Goal: Answer question/provide support

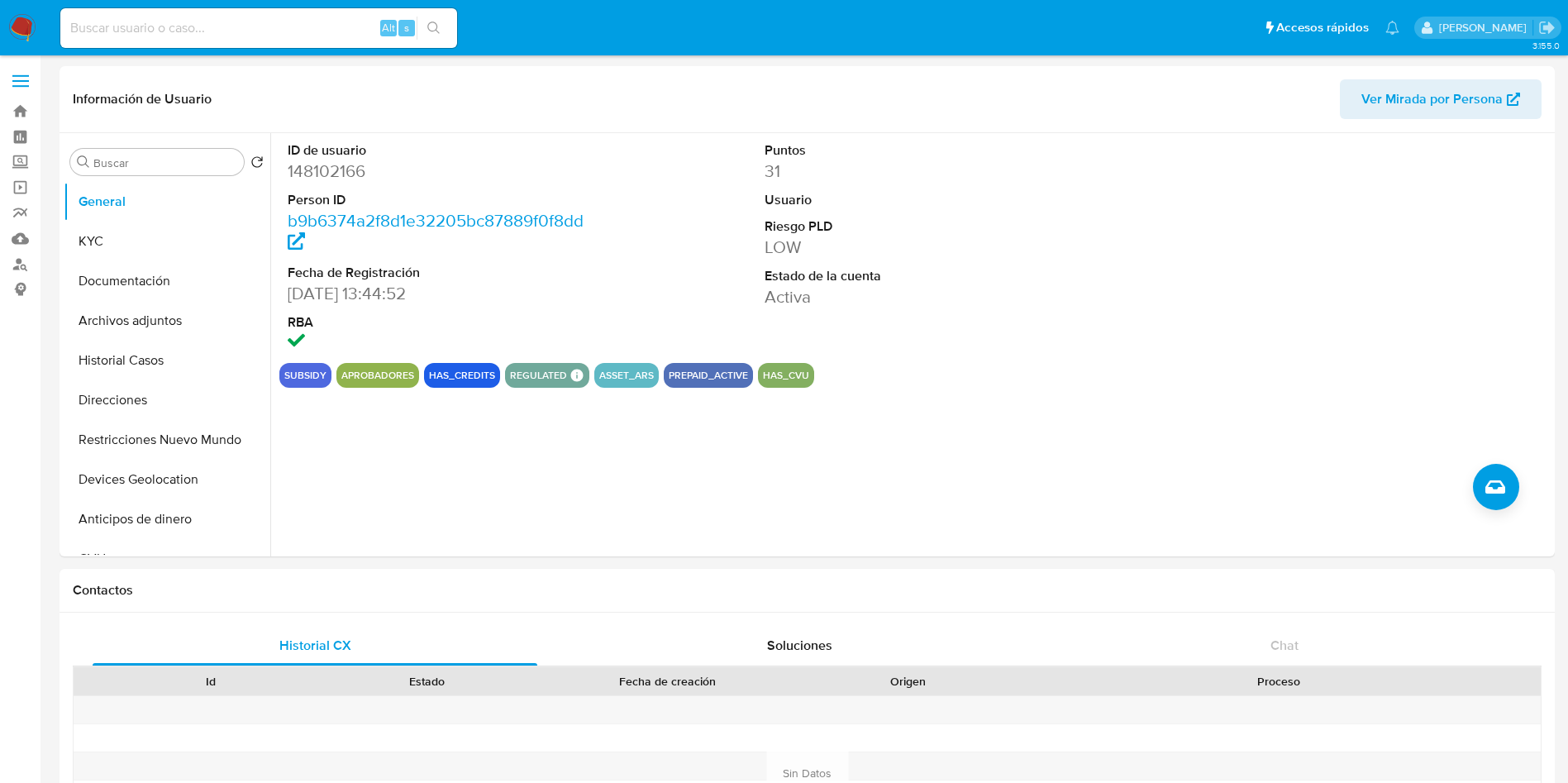
select select "10"
click at [148, 242] on button "KYC" at bounding box center [161, 241] width 194 height 40
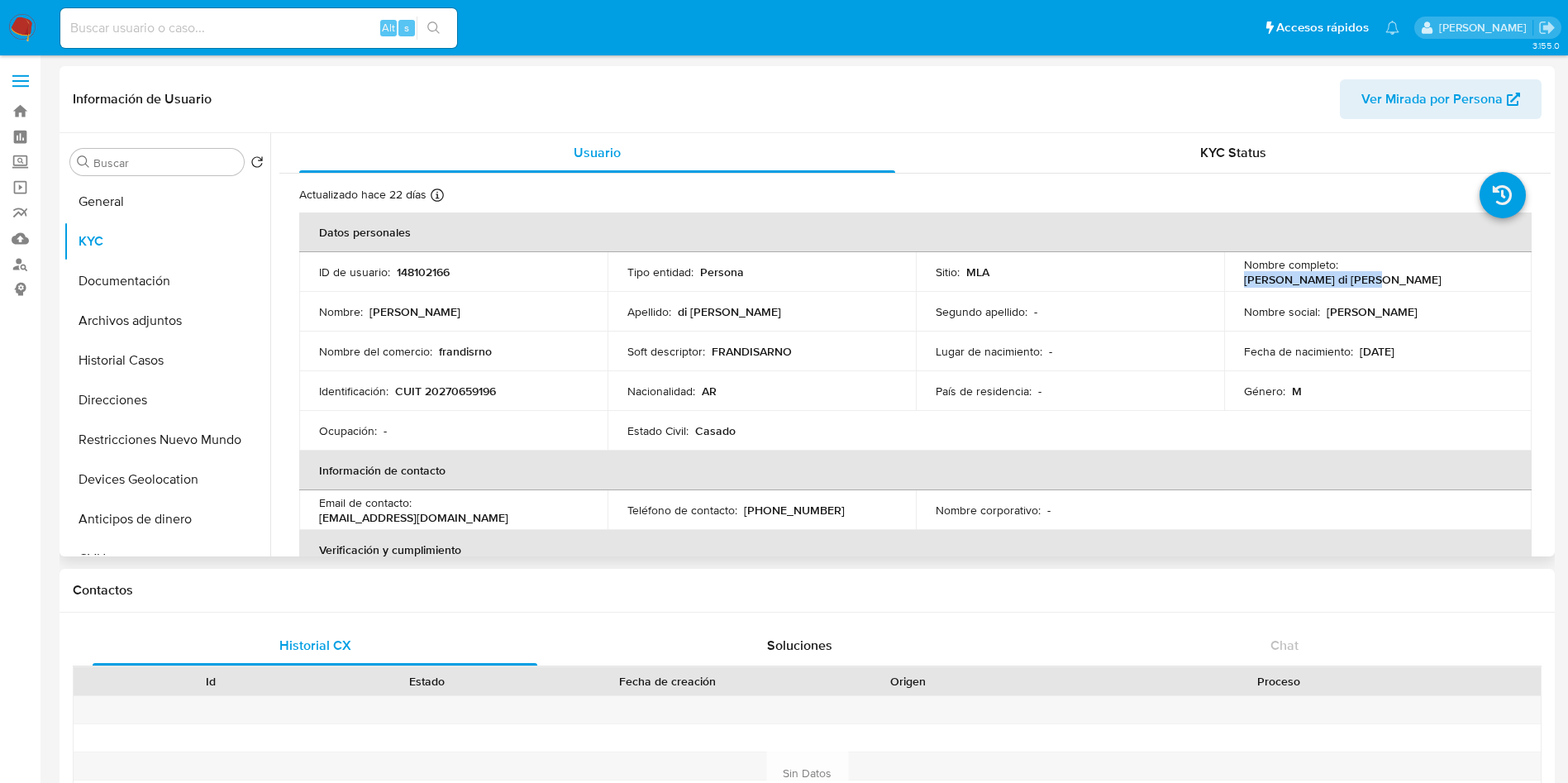
drag, startPoint x: 1339, startPoint y: 277, endPoint x: 1452, endPoint y: 285, distance: 113.3
click at [1452, 285] on td "Nombre completo : [PERSON_NAME] di [PERSON_NAME]" at bounding box center [1378, 271] width 308 height 40
copy p "[PERSON_NAME] di [PERSON_NAME]"
click at [471, 379] on td "Identificación : CUIT 20270659196" at bounding box center [453, 391] width 308 height 40
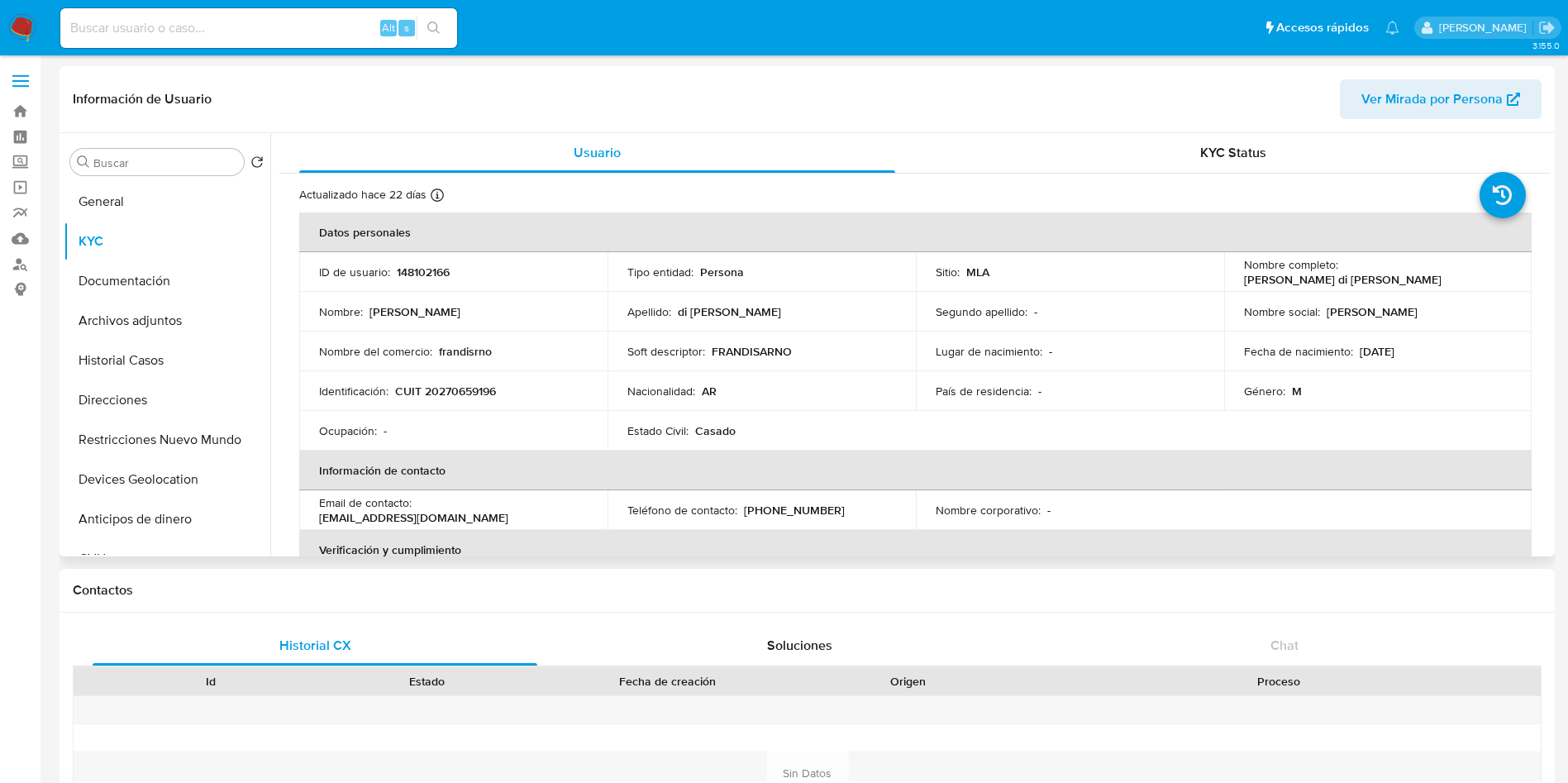
click at [469, 392] on p "CUIT 20270659196" at bounding box center [446, 391] width 101 height 15
copy p "20270659196"
click at [469, 392] on p "CUIT 20270659196" at bounding box center [446, 391] width 101 height 15
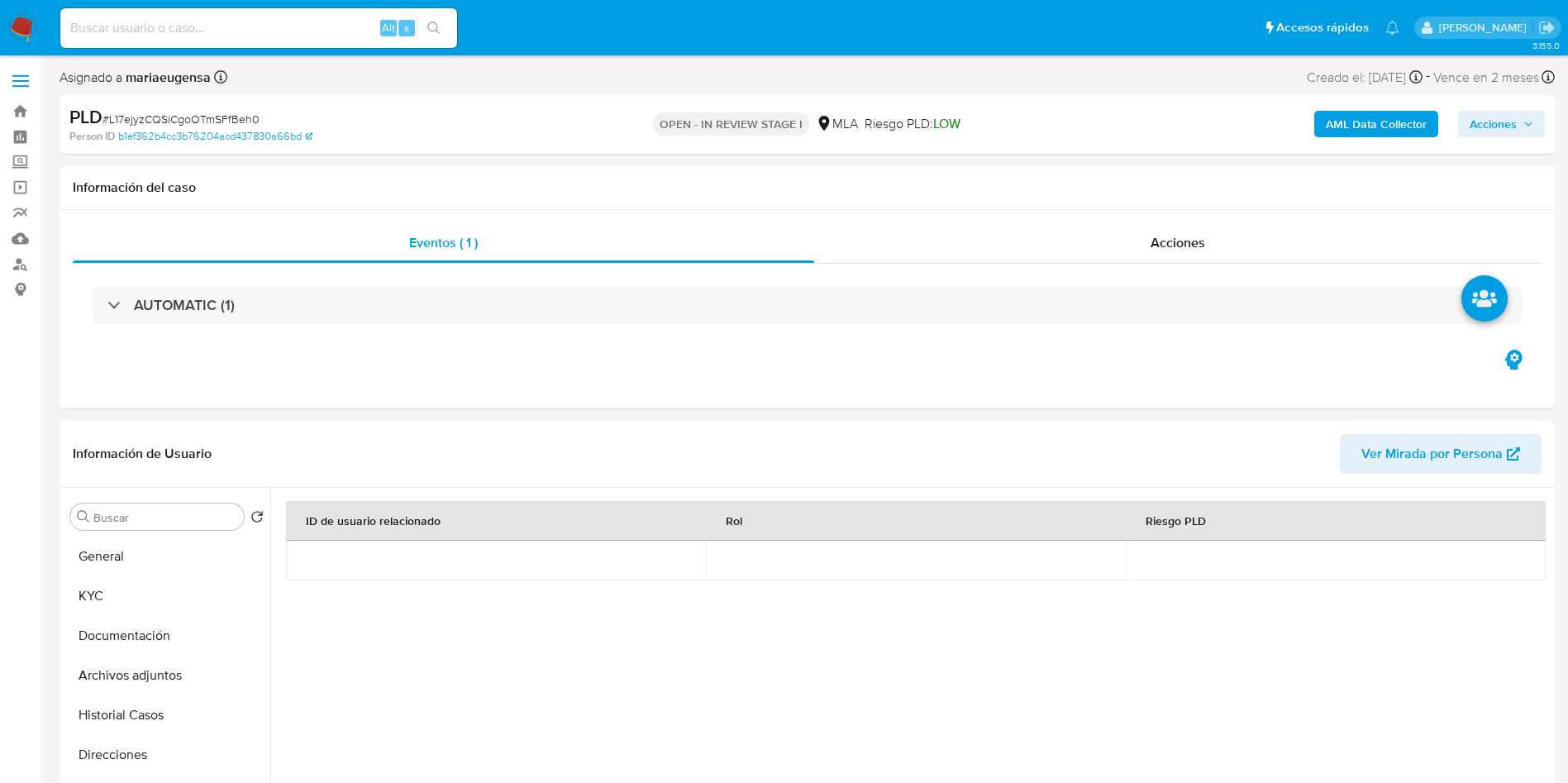
select select "10"
click at [1373, 121] on b "AML Data Collector" at bounding box center [1376, 123] width 101 height 26
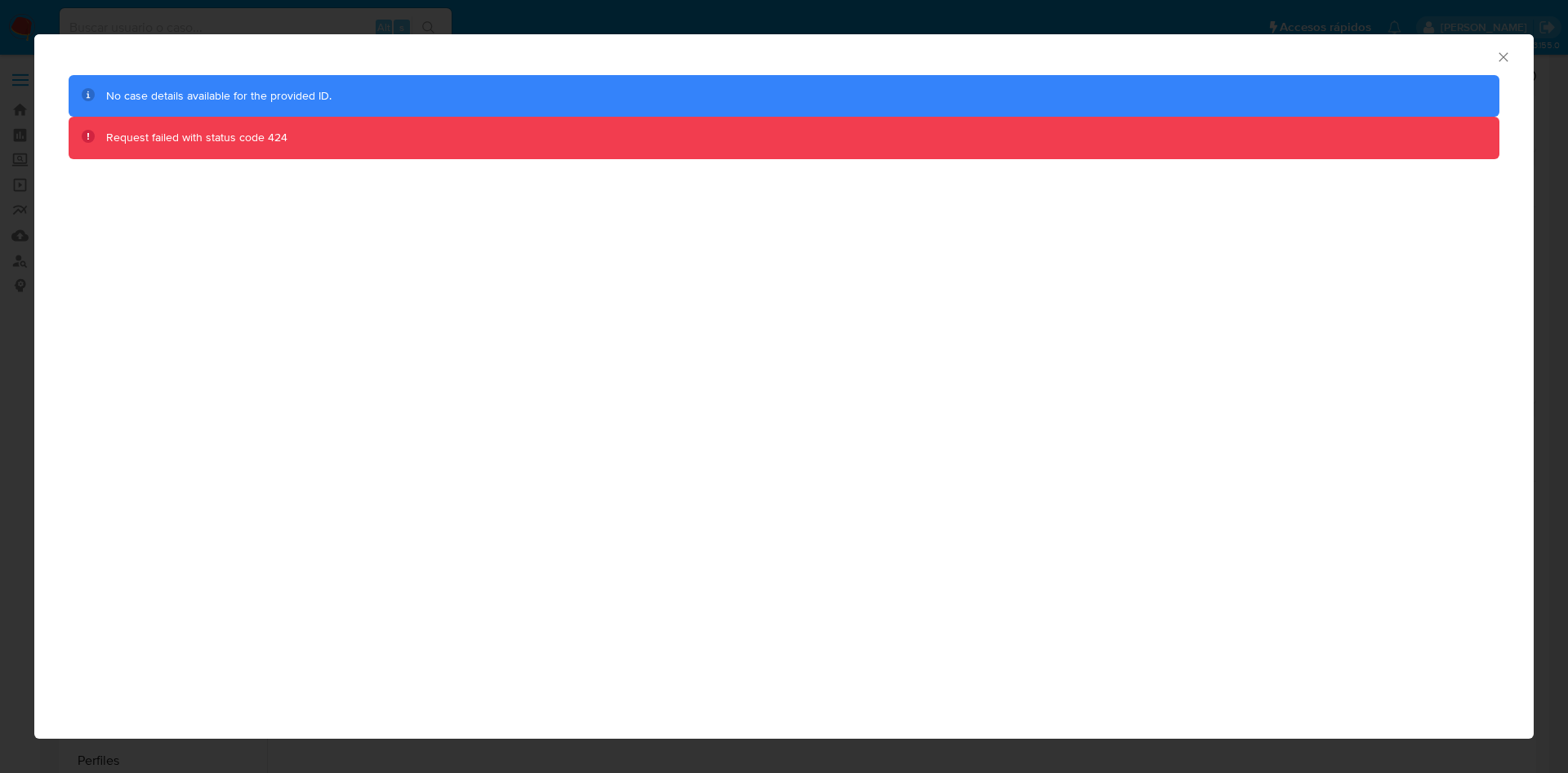
click at [1501, 60] on icon "Cerrar ventana" at bounding box center [1503, 56] width 16 height 16
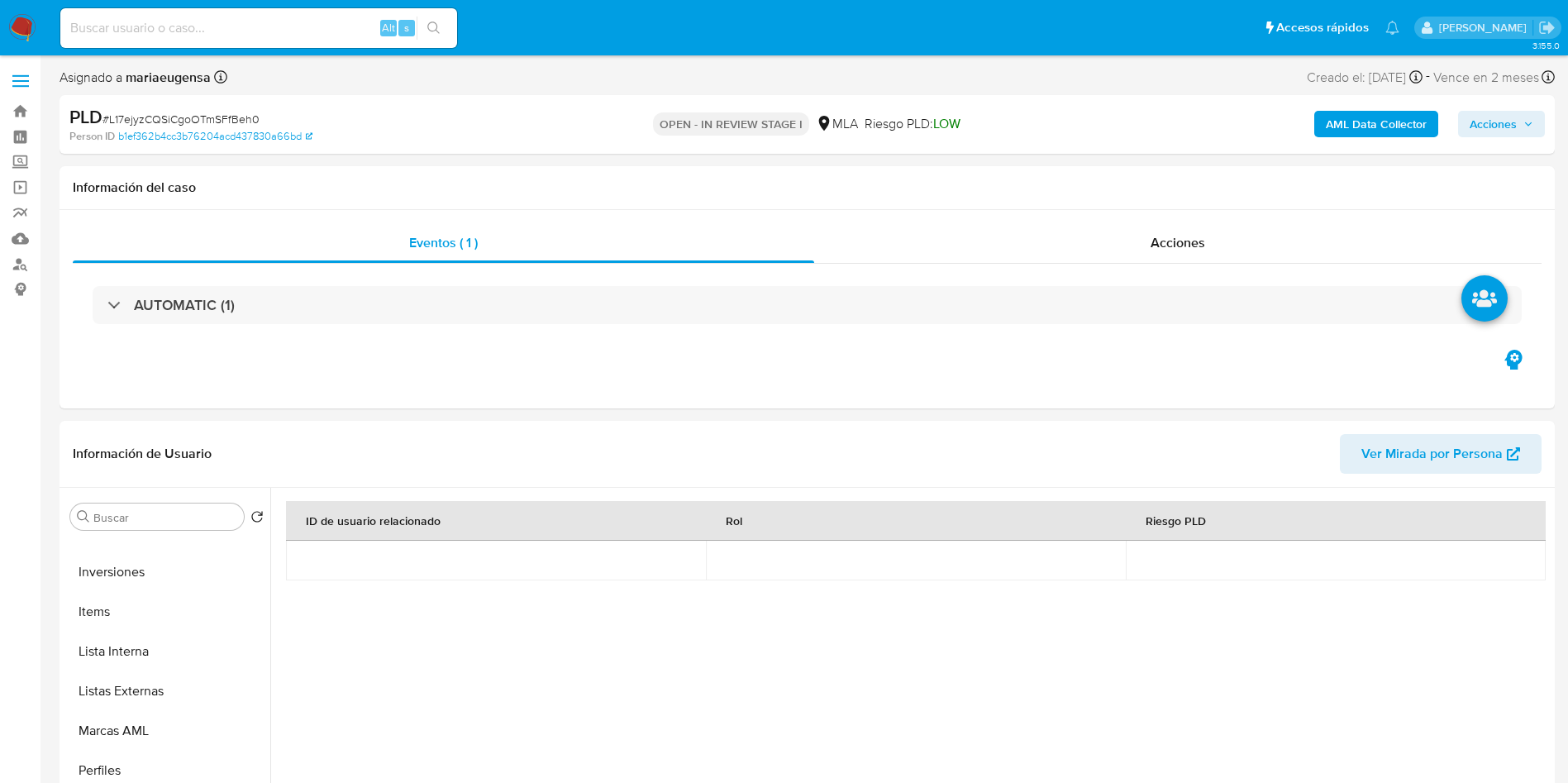
click at [1351, 142] on div "AML Data Collector Acciones" at bounding box center [1302, 124] width 488 height 39
click at [1358, 117] on b "AML Data Collector" at bounding box center [1376, 123] width 101 height 26
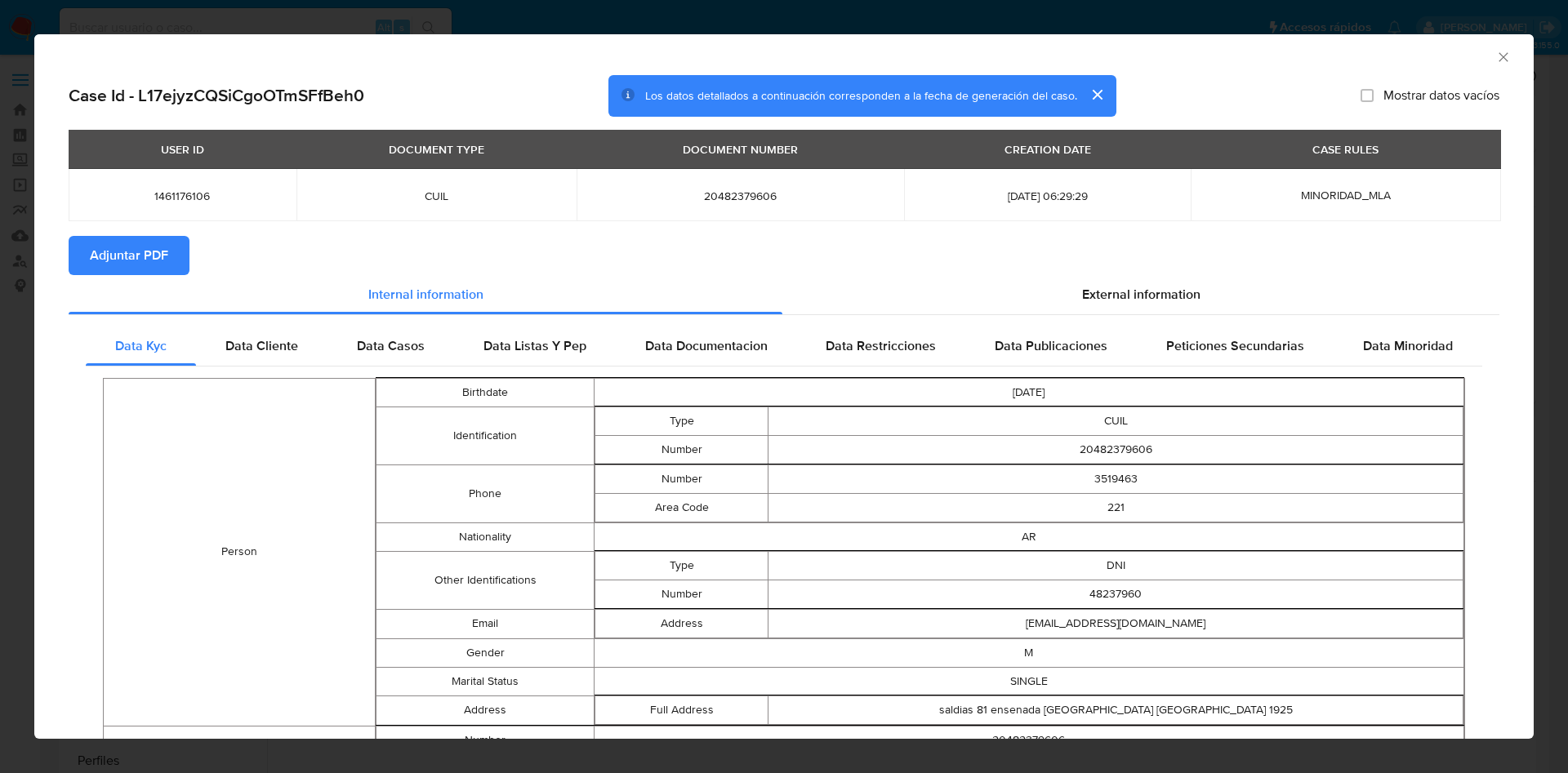
click at [149, 247] on span "Adjuntar PDF" at bounding box center [129, 255] width 78 height 36
click at [1495, 57] on icon "Cerrar ventana" at bounding box center [1503, 56] width 16 height 16
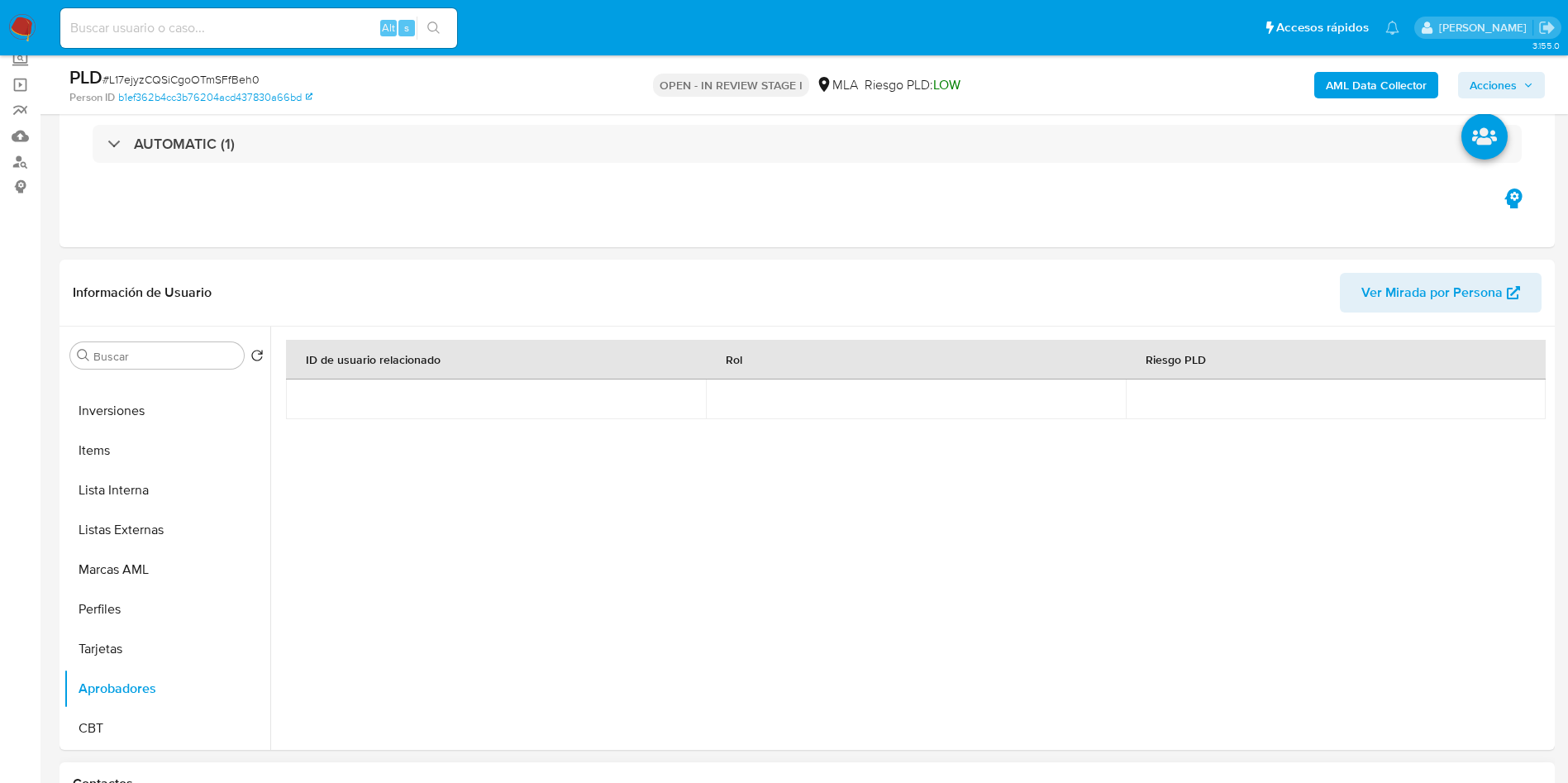
scroll to position [248, 0]
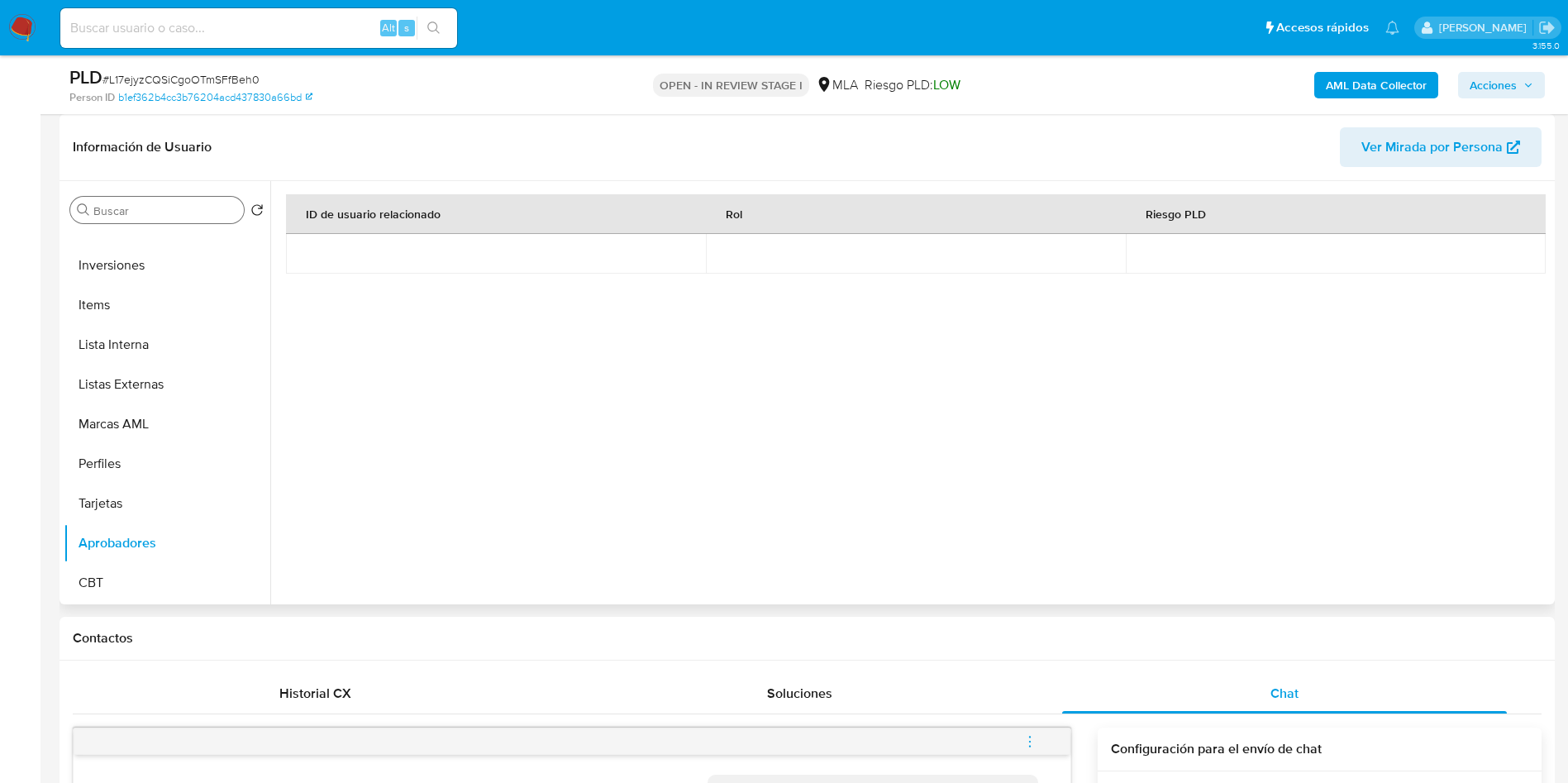
click at [175, 208] on input "Buscar" at bounding box center [165, 210] width 143 height 15
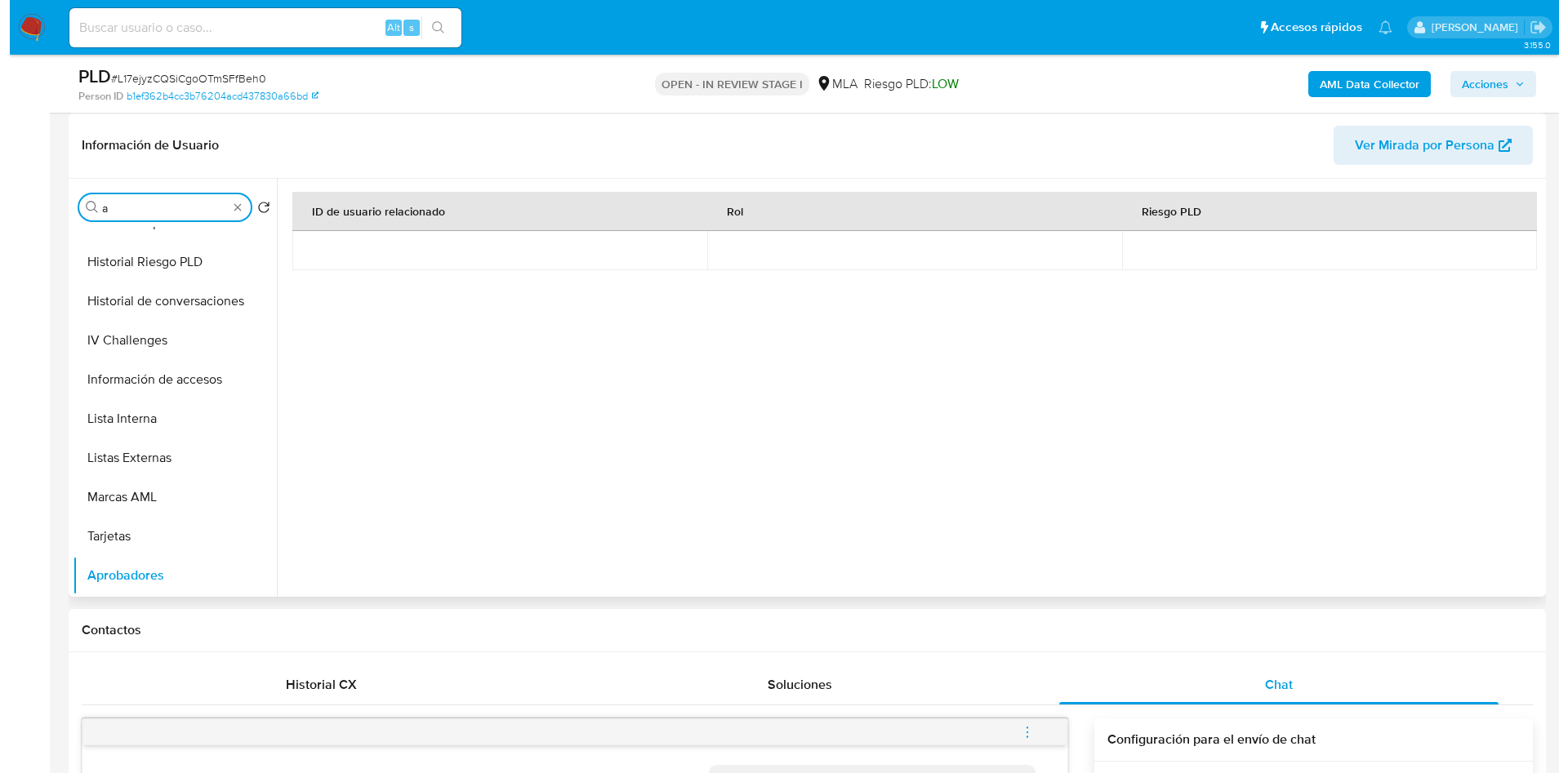
scroll to position [0, 0]
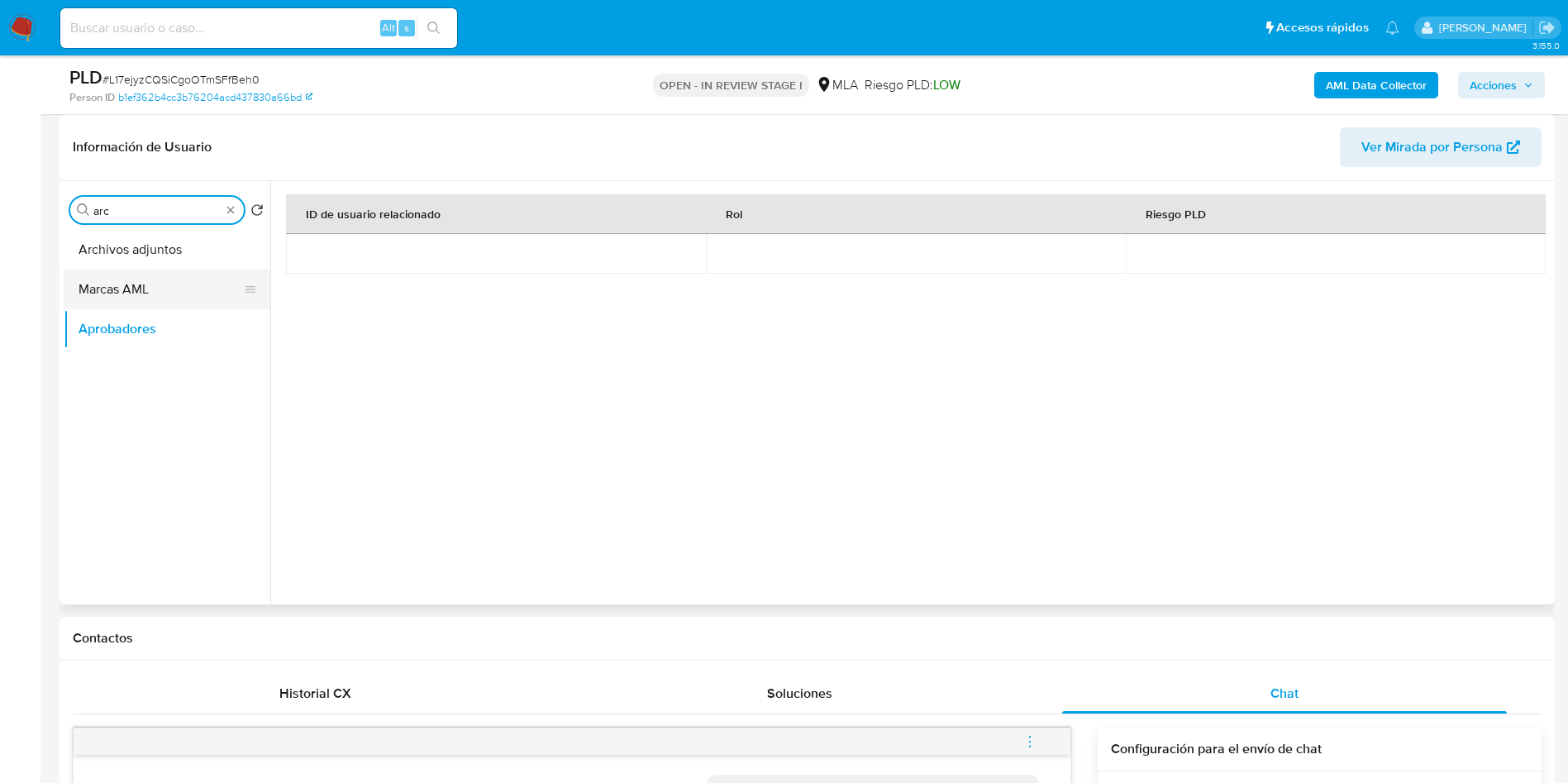
type input "arc"
drag, startPoint x: 173, startPoint y: 276, endPoint x: 177, endPoint y: 261, distance: 15.5
click at [173, 275] on button "Marcas AML" at bounding box center [167, 289] width 206 height 40
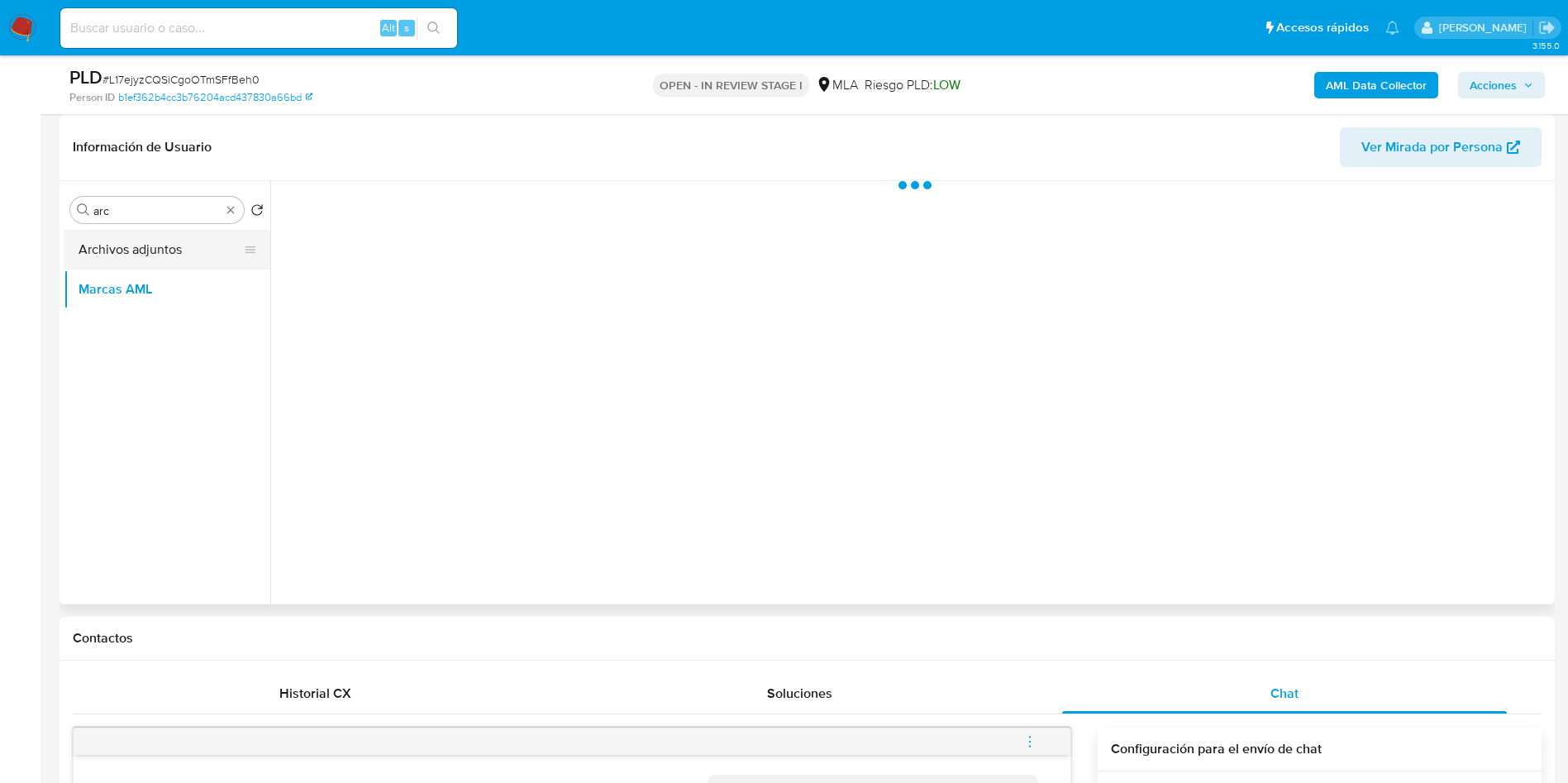
click at [177, 259] on button "Archivos adjuntos" at bounding box center [161, 249] width 194 height 40
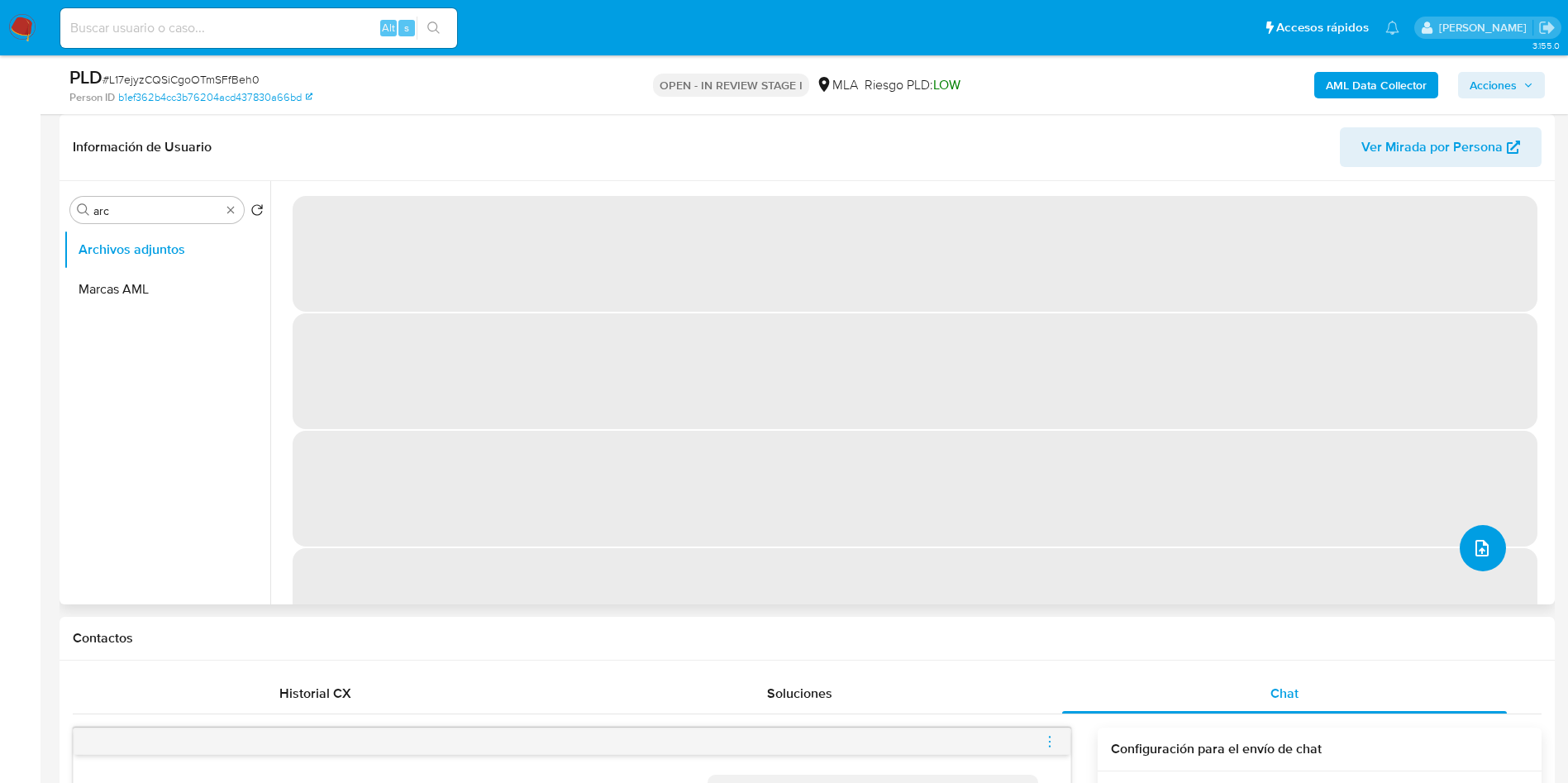
click at [1481, 551] on icon "upload-file" at bounding box center [1482, 548] width 14 height 16
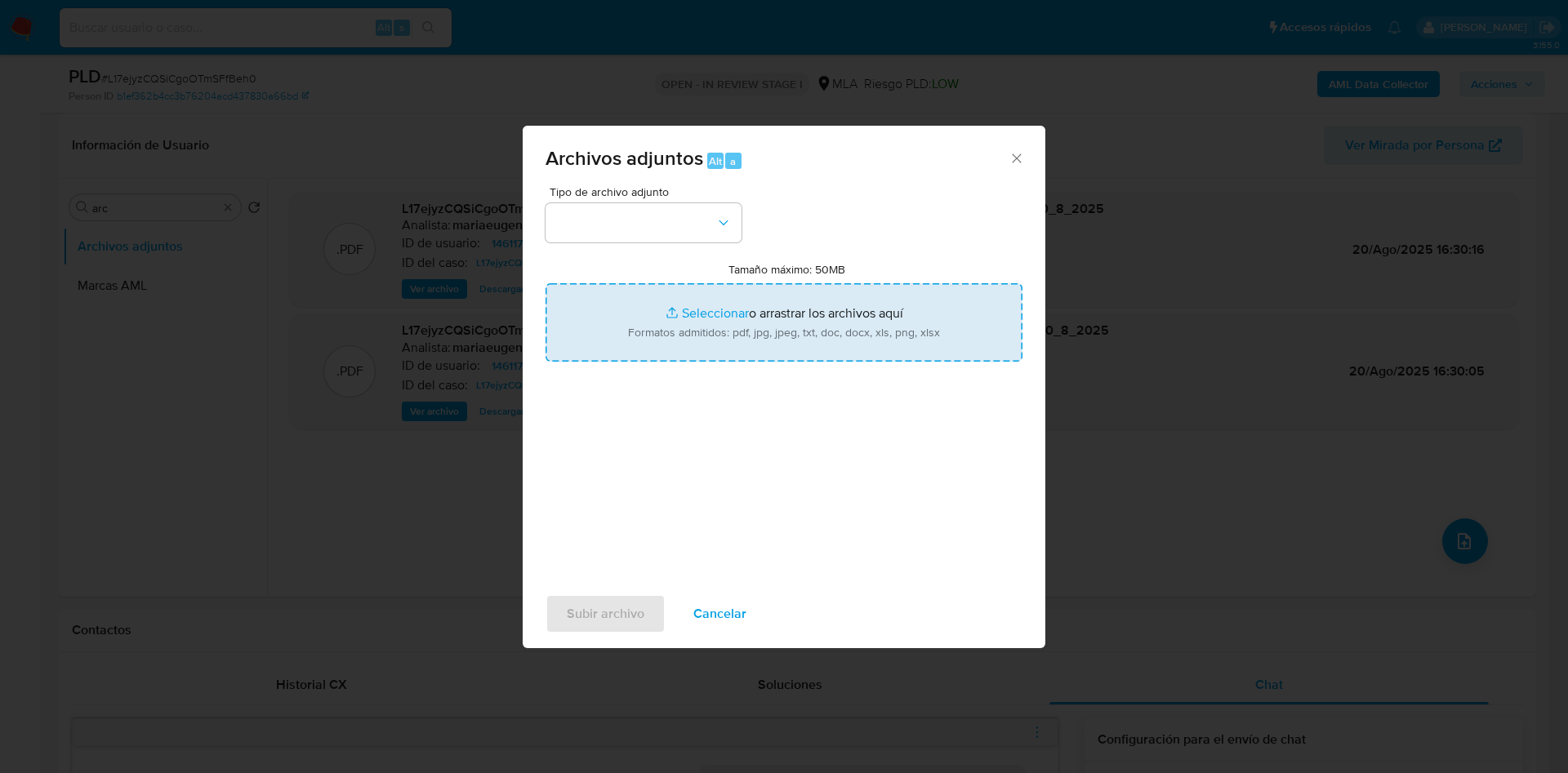
click at [753, 319] on input "Tamaño máximo: 50MB Seleccionar archivos" at bounding box center [784, 322] width 476 height 78
type input "C:\fakepath\Movimiento.xlsx"
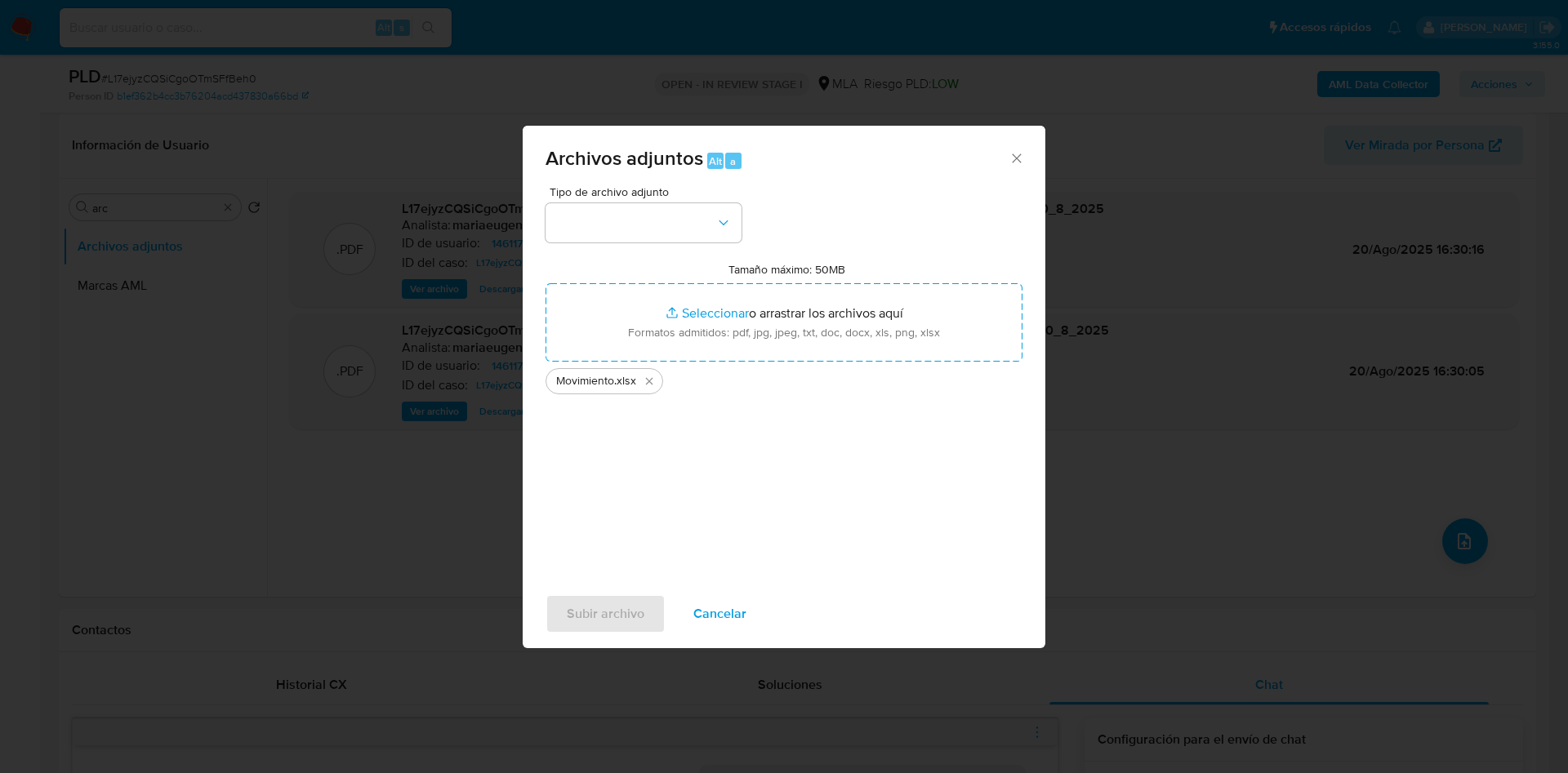
click at [545, 283] on input "Tamaño máximo: 50MB Seleccionar archivos" at bounding box center [784, 322] width 476 height 78
click at [650, 228] on button "button" at bounding box center [643, 223] width 196 height 39
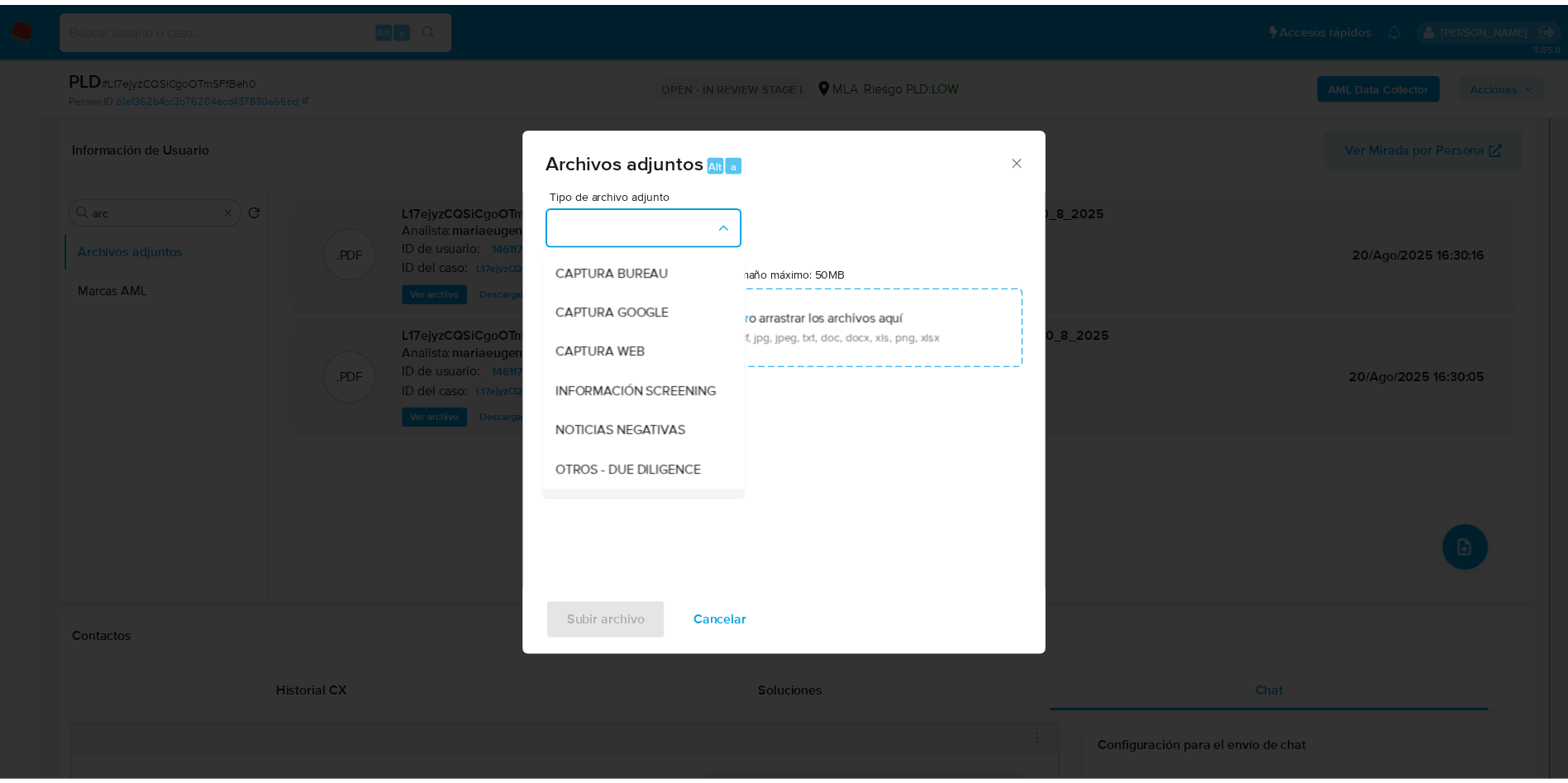
scroll to position [248, 0]
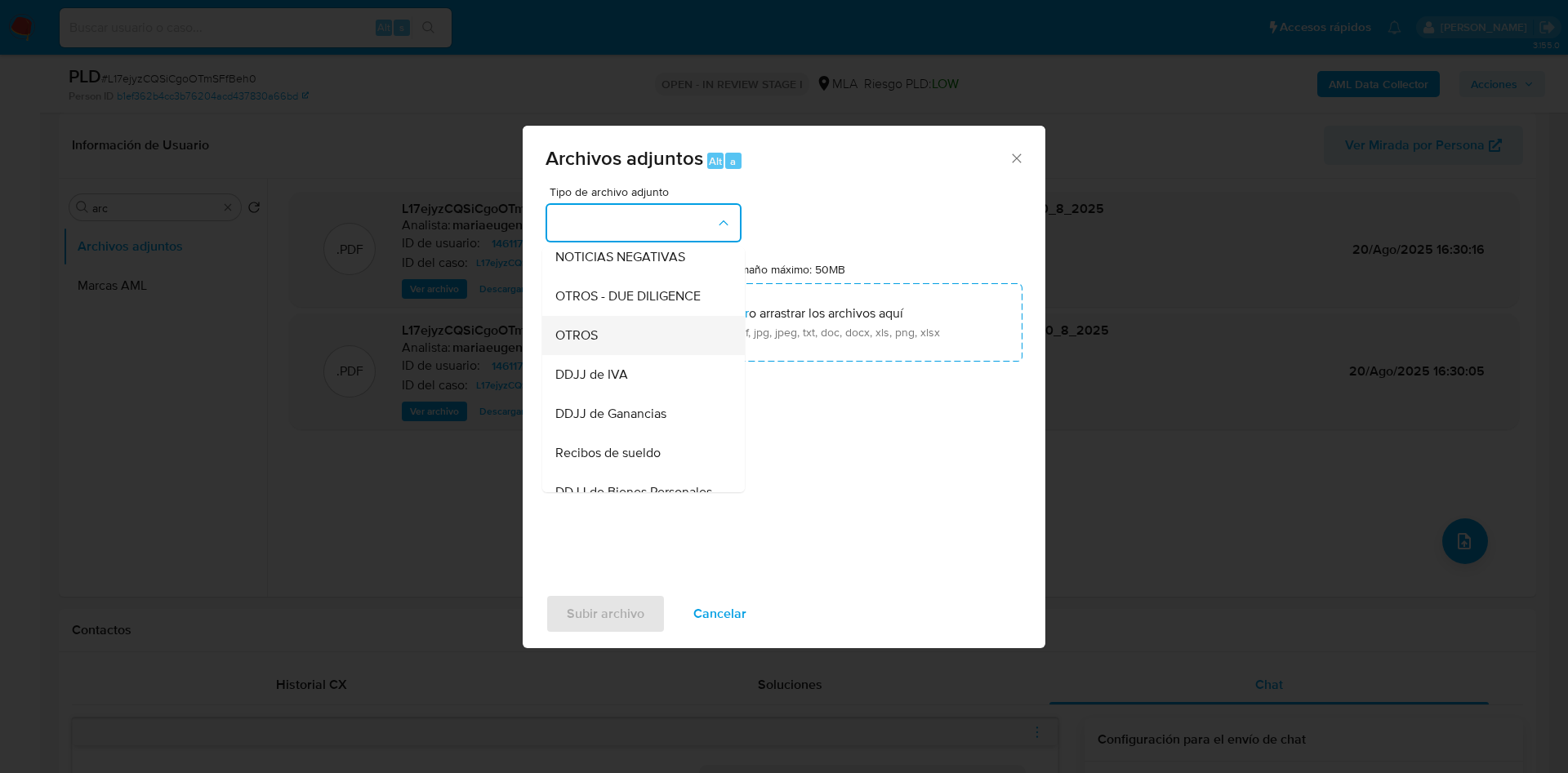
click at [594, 343] on span "OTROS" at bounding box center [576, 335] width 42 height 16
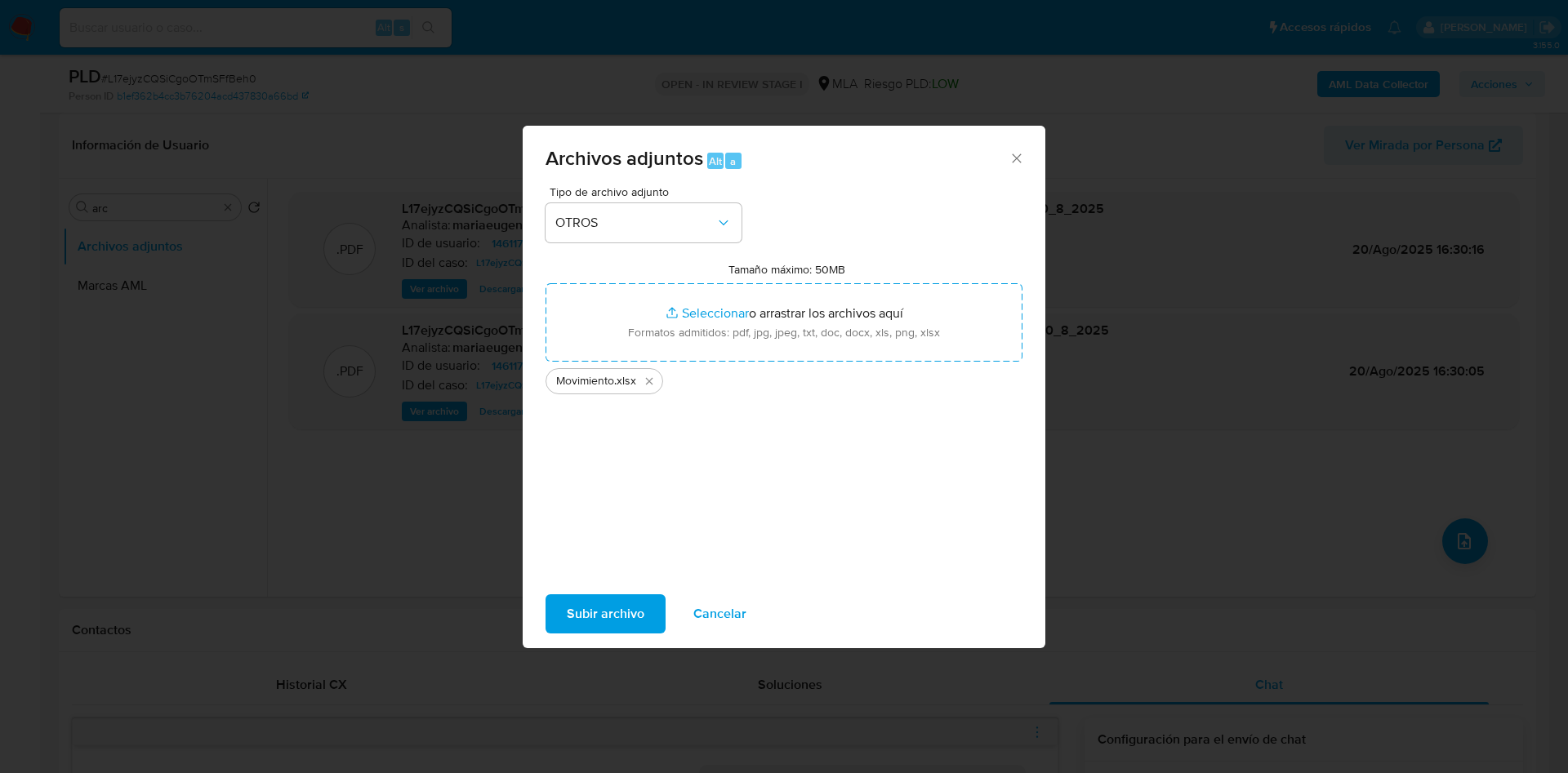
click at [601, 608] on span "Subir archivo" at bounding box center [605, 614] width 77 height 36
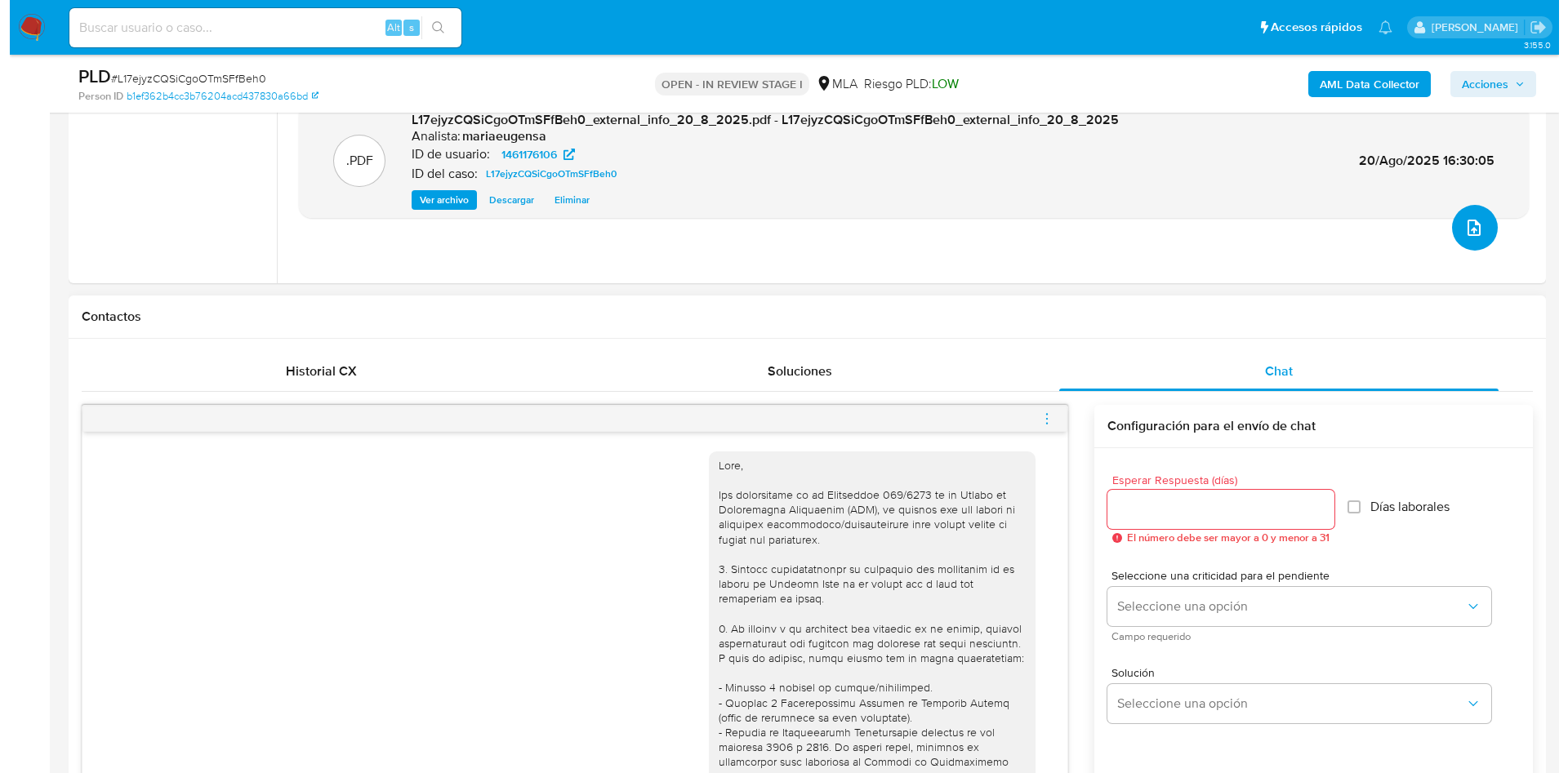
scroll to position [612, 0]
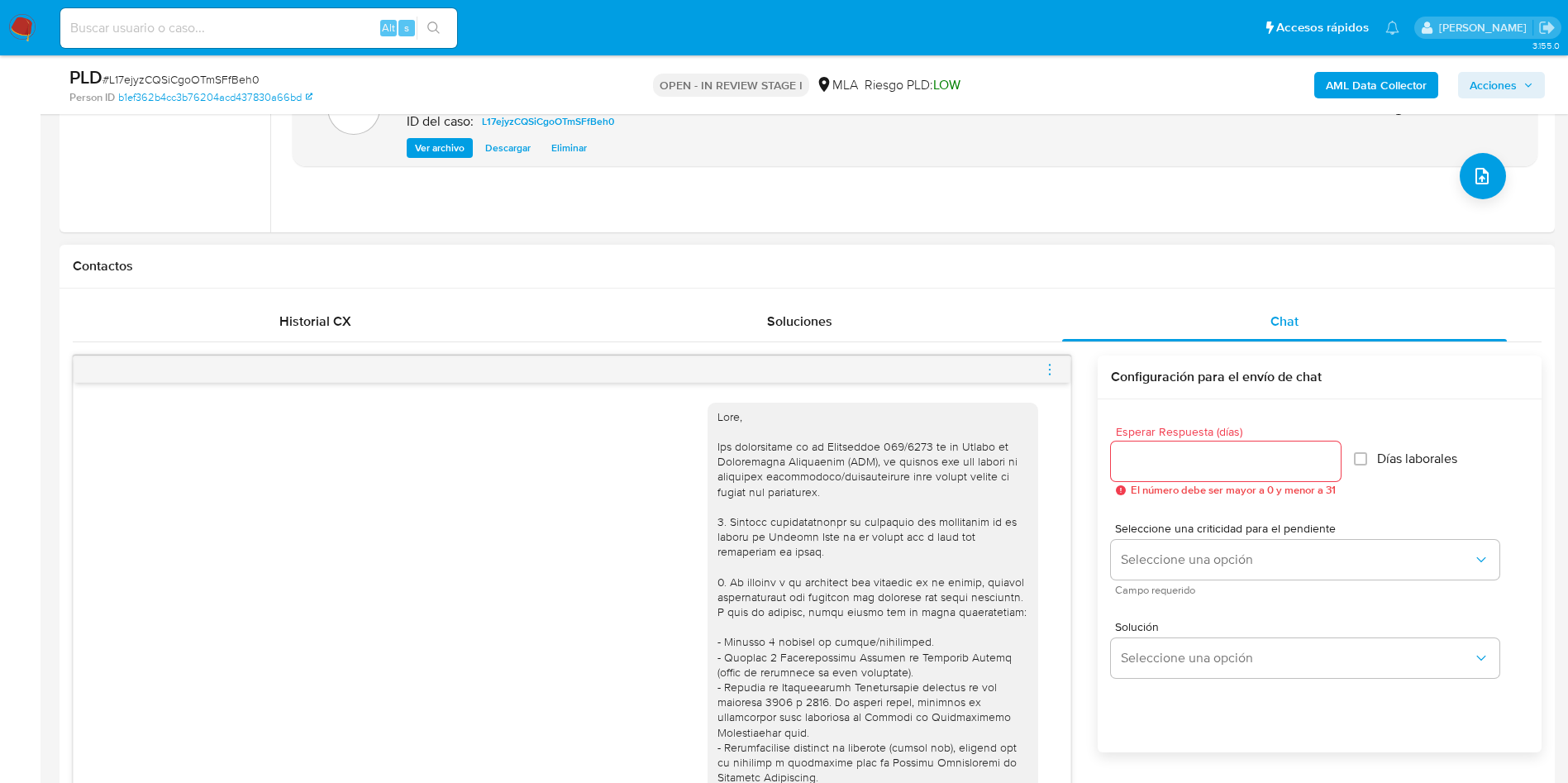
click at [1143, 472] on div at bounding box center [1225, 461] width 230 height 40
click at [1143, 465] on input "Esperar Respuesta (días)" at bounding box center [1225, 461] width 230 height 21
type input "1"
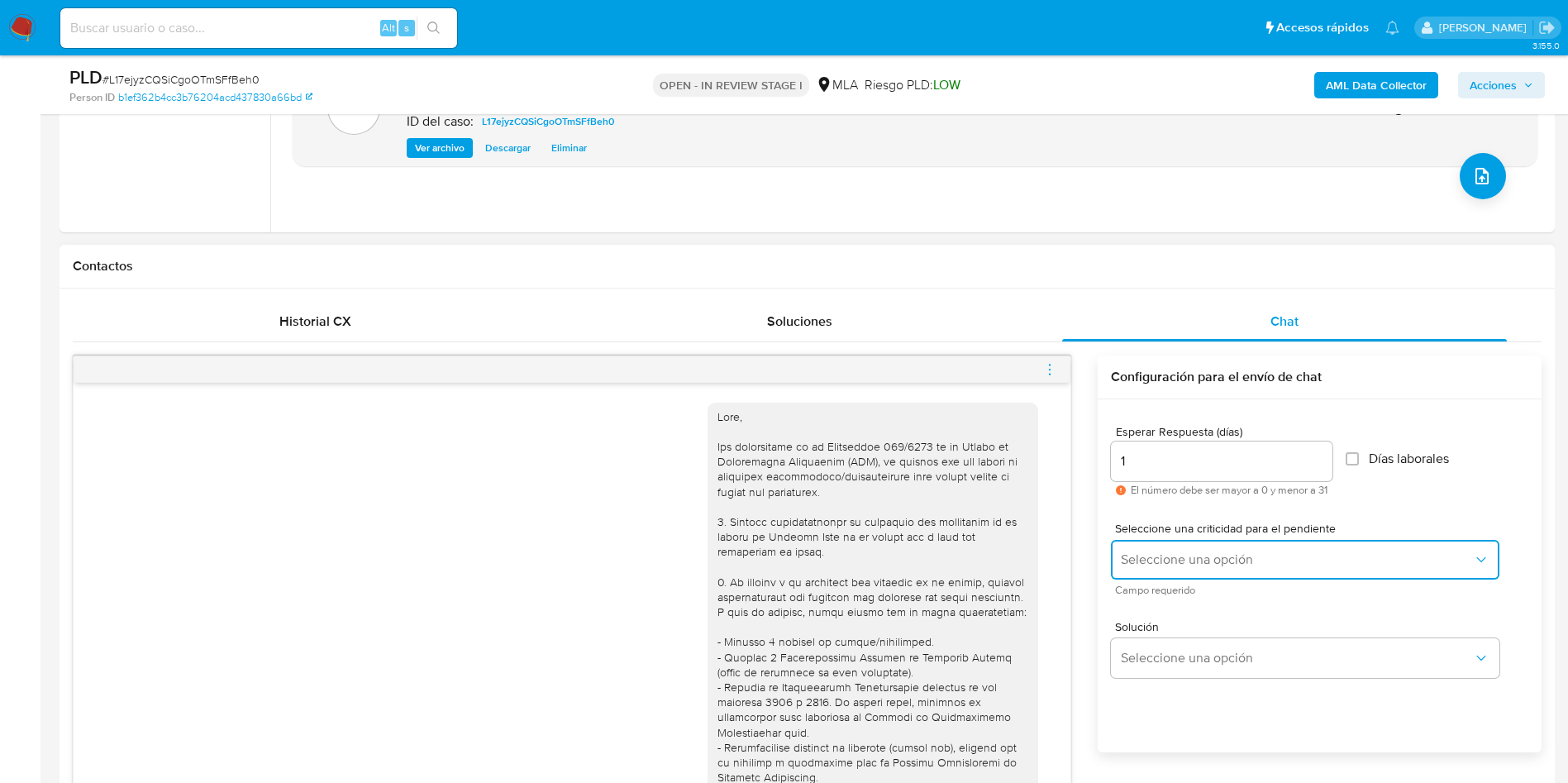
click at [1153, 554] on span "Seleccione una opción" at bounding box center [1297, 559] width 353 height 16
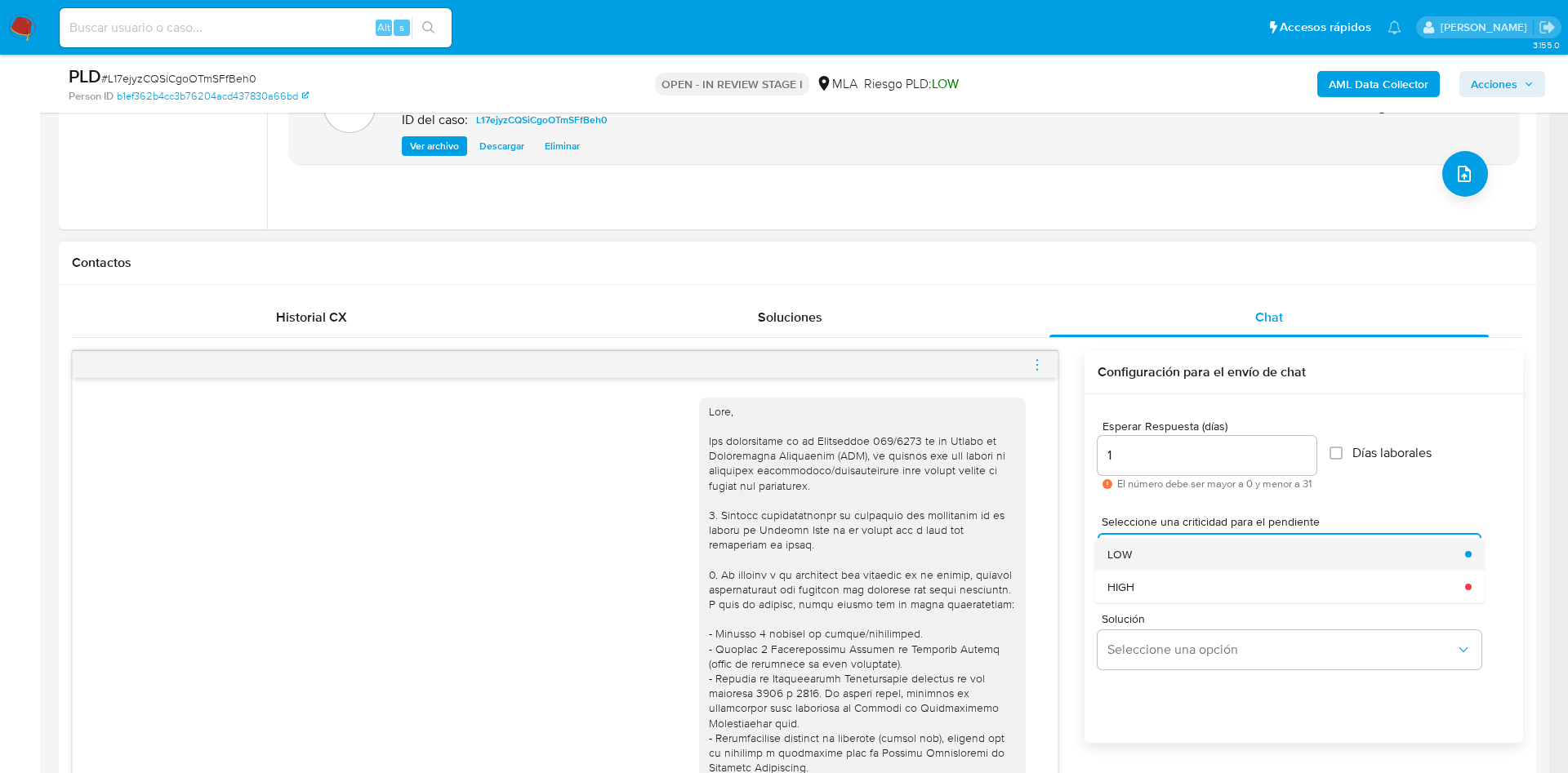
click at [1143, 559] on div "LOW" at bounding box center [1281, 554] width 348 height 33
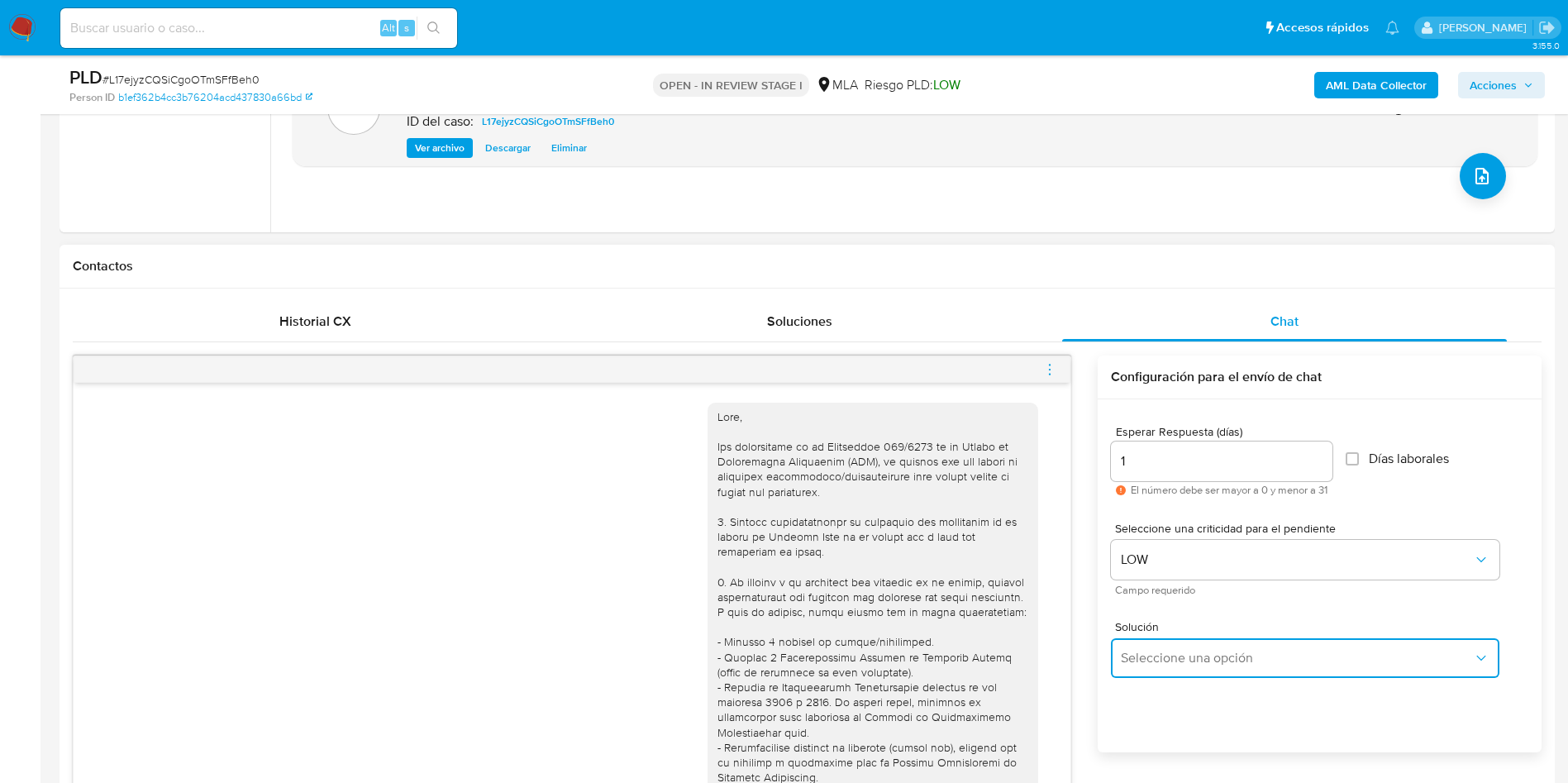
click at [1148, 666] on span "Seleccione una opción" at bounding box center [1297, 658] width 353 height 16
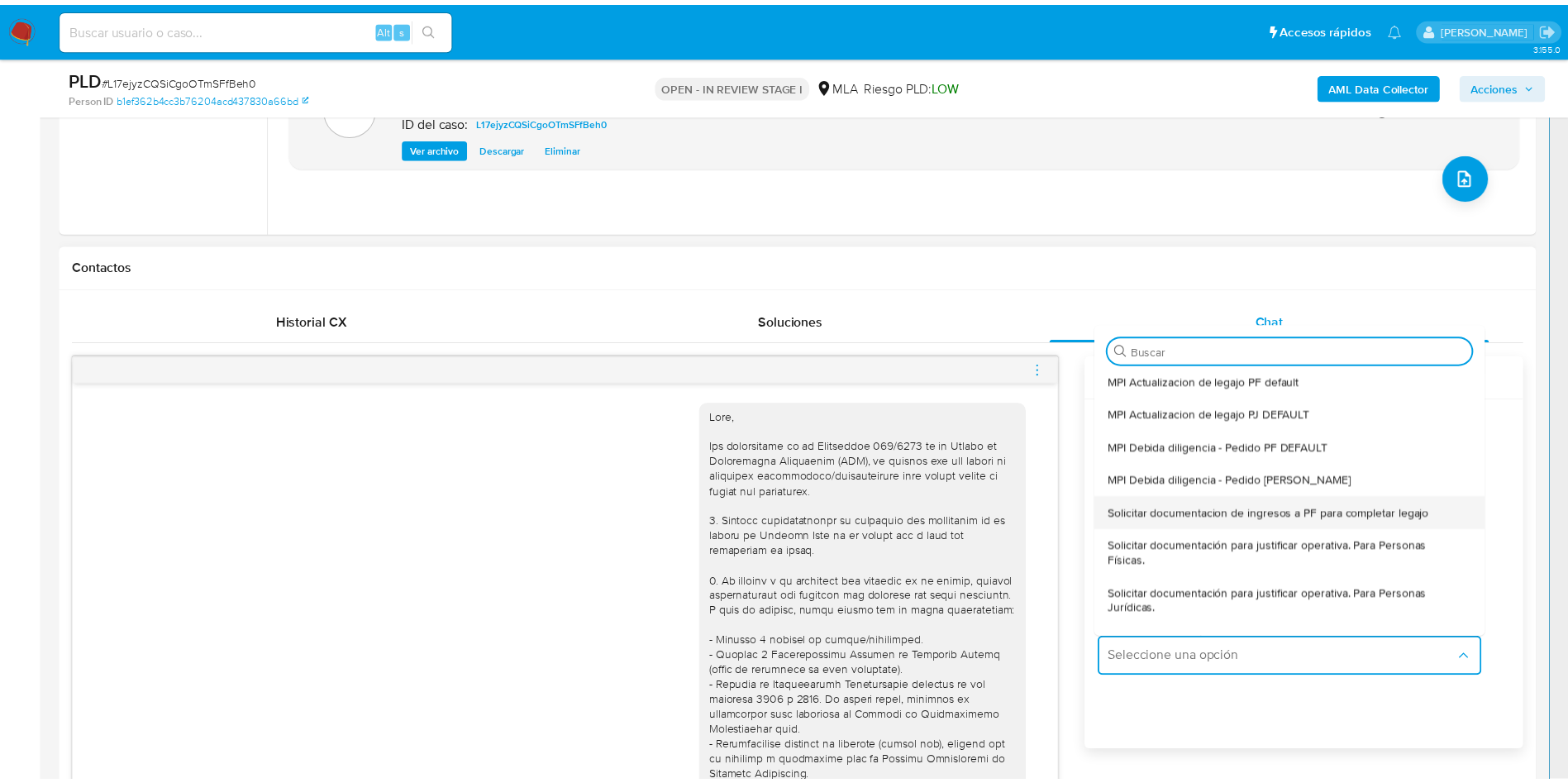
scroll to position [124, 0]
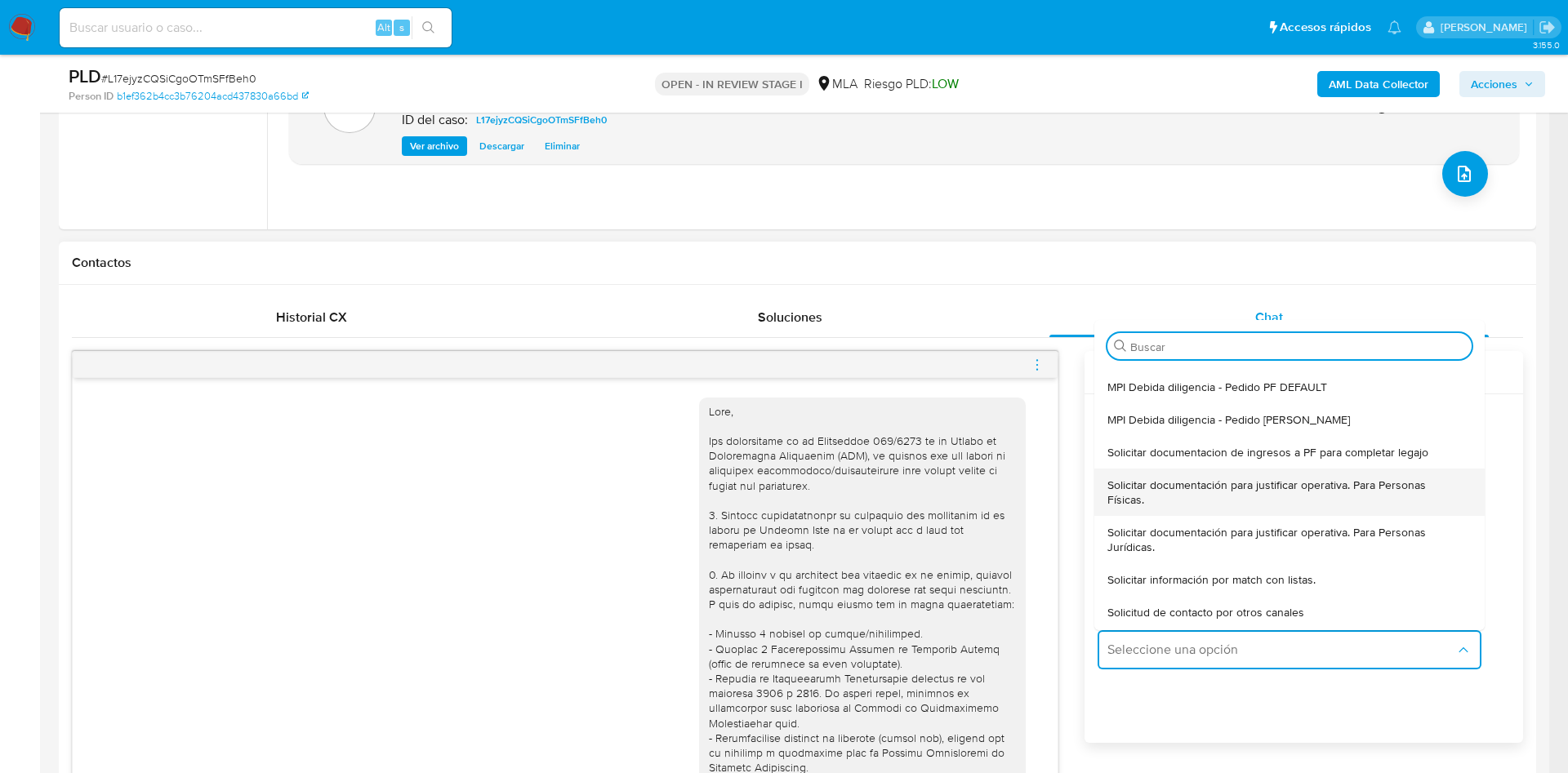
click at [1147, 493] on span "Solicitar documentación para justificar operativa. Para Personas Físicas." at bounding box center [1284, 492] width 354 height 30
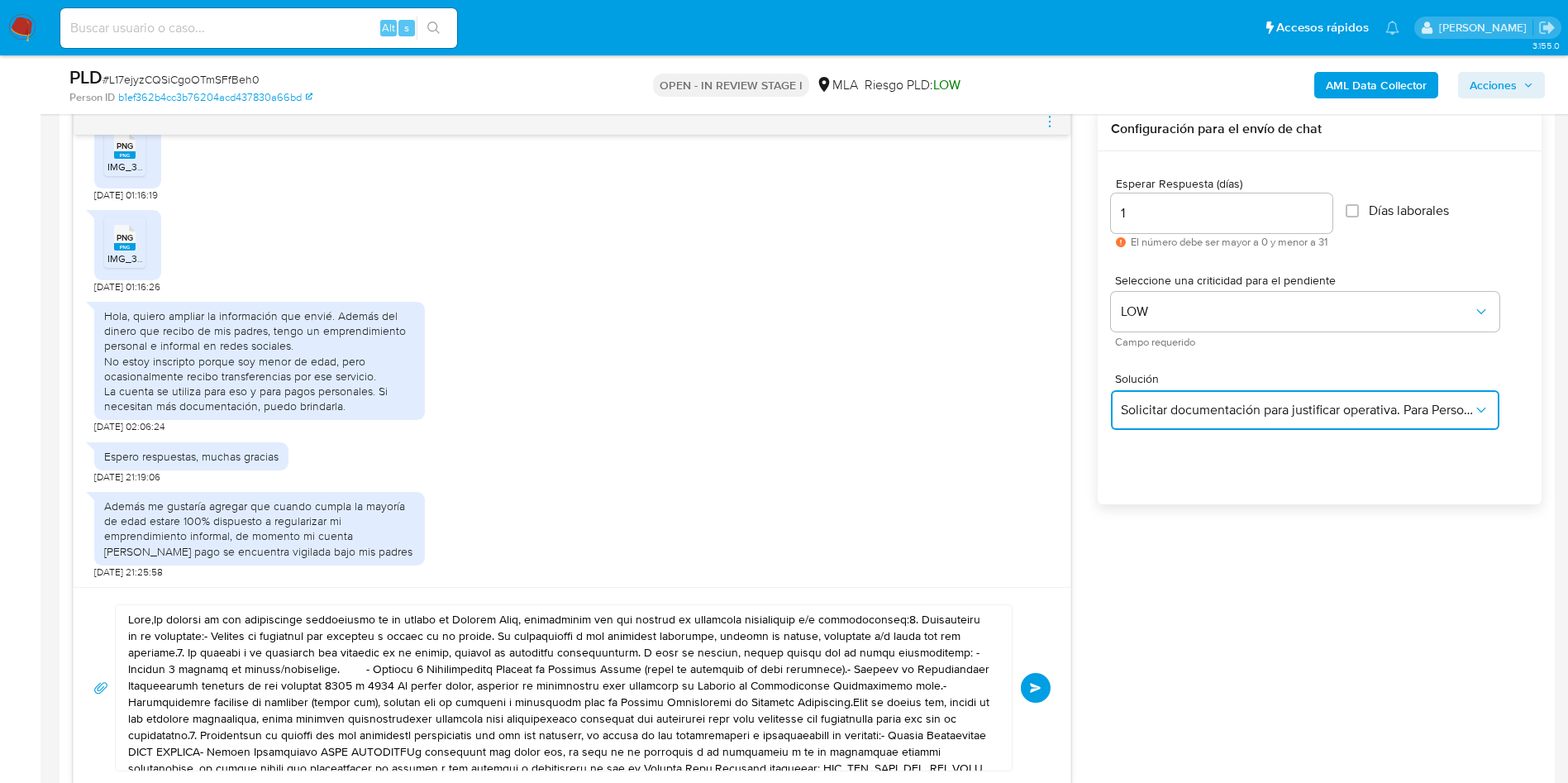
scroll to position [45, 0]
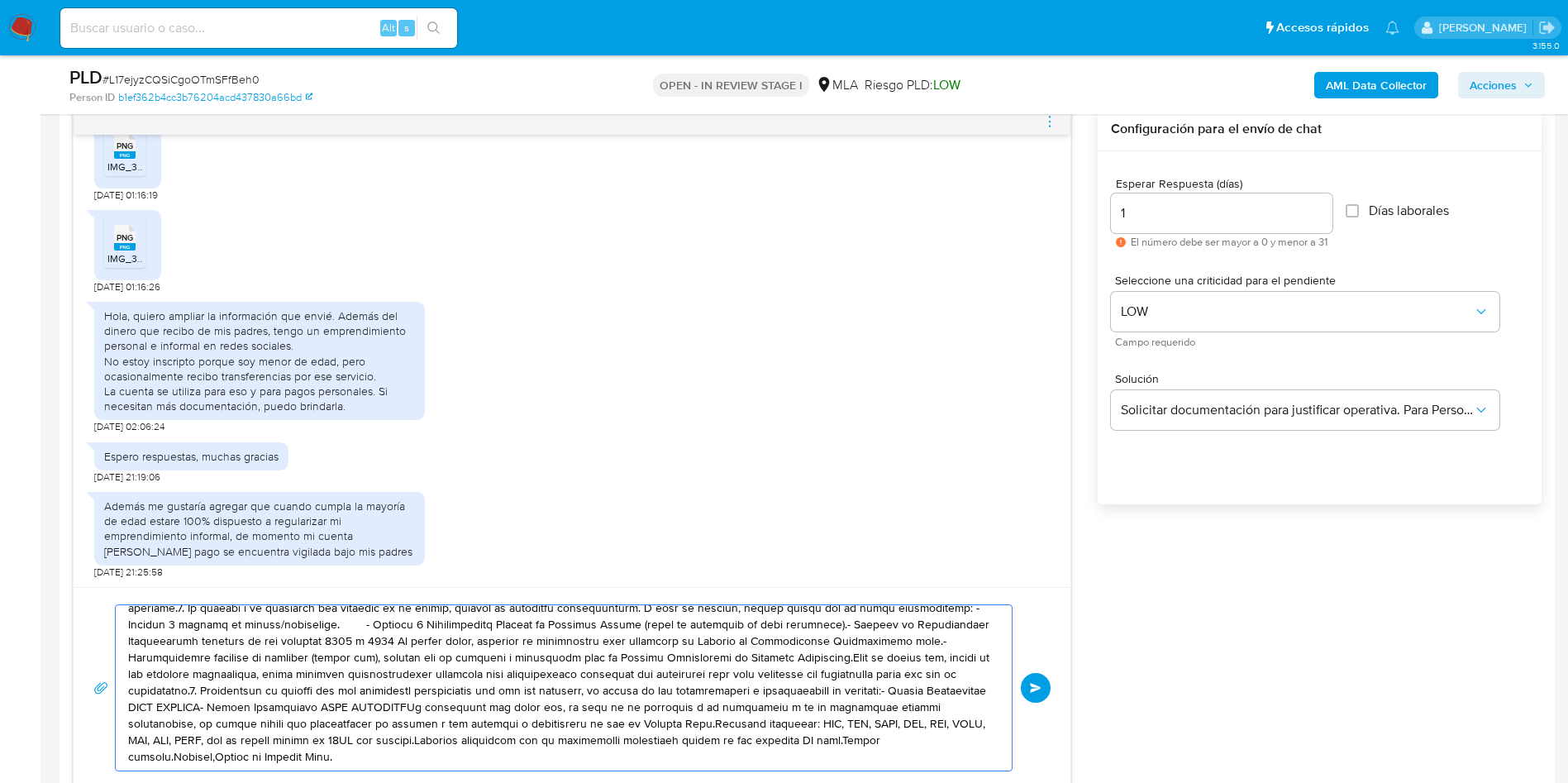
click at [347, 635] on textarea at bounding box center [559, 688] width 863 height 166
type textarea "Lore,Ip dolorsi am con adipiscinge seddoeiusmo te in utlabo et Dolorem Aliq, en…"
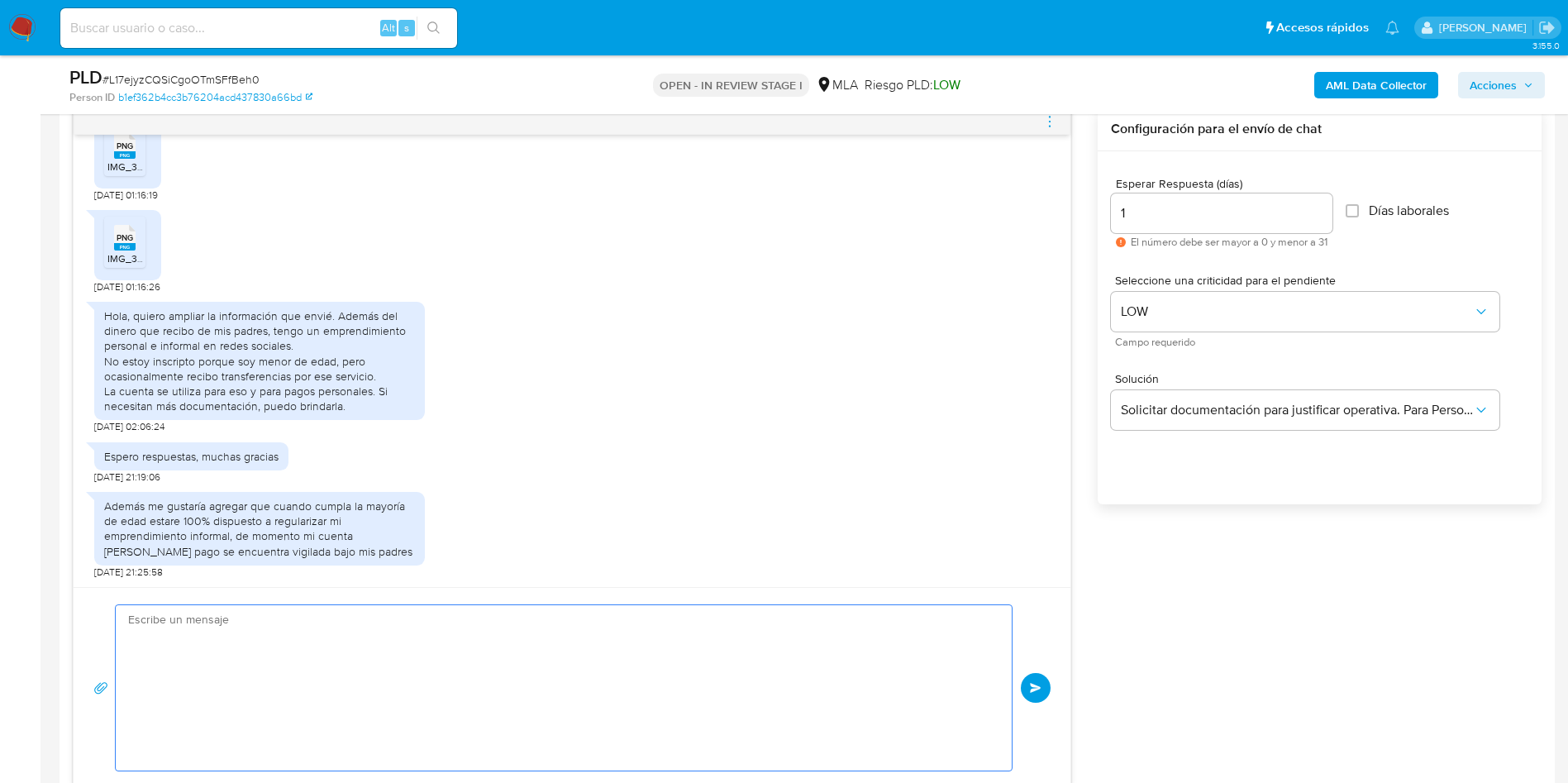
scroll to position [0, 0]
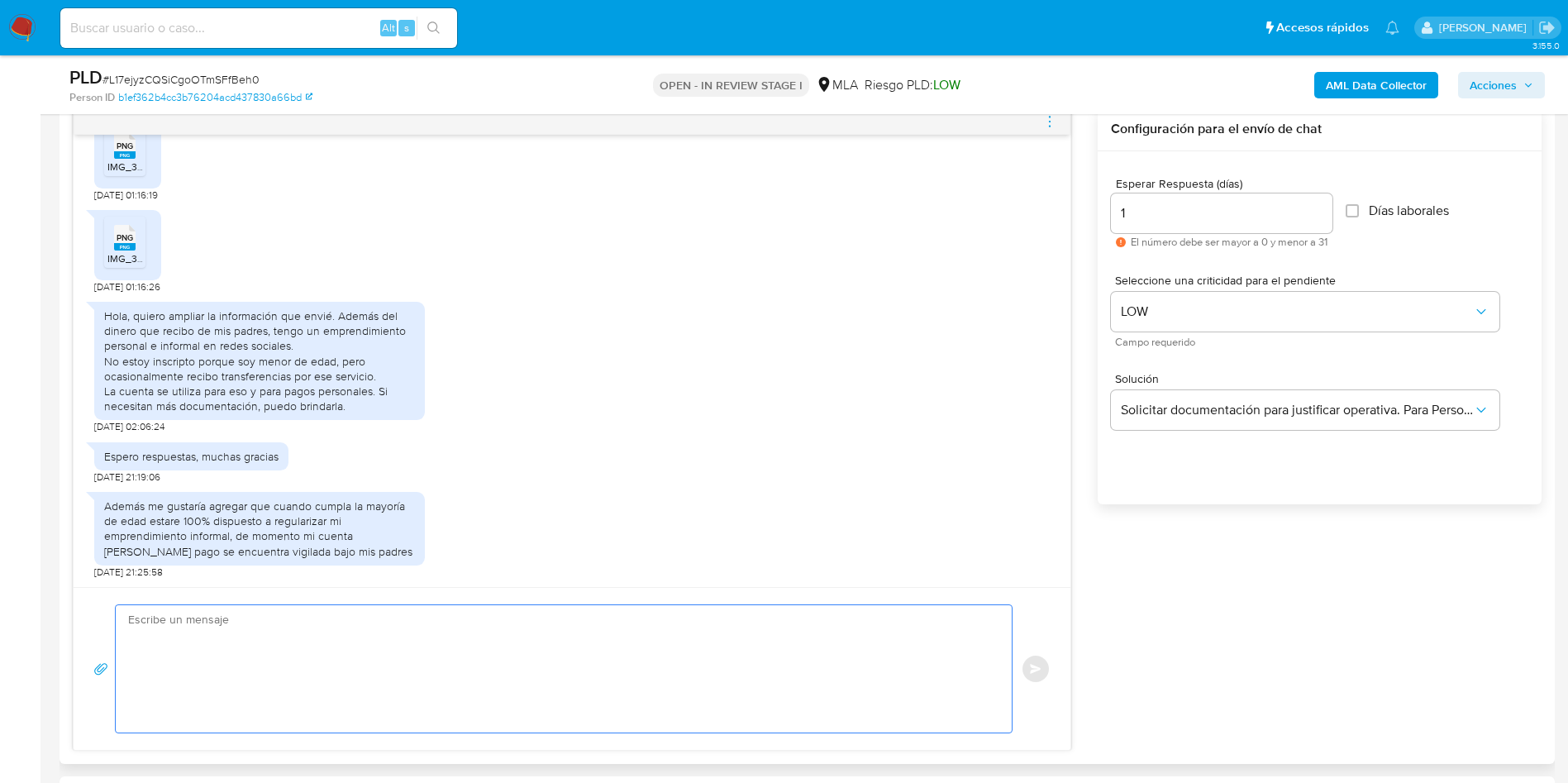
paste textarea "Lore, Ipsumd sitamet con ad elitseddo. Ei tempori ut lab etdoloremag aliquaenim…"
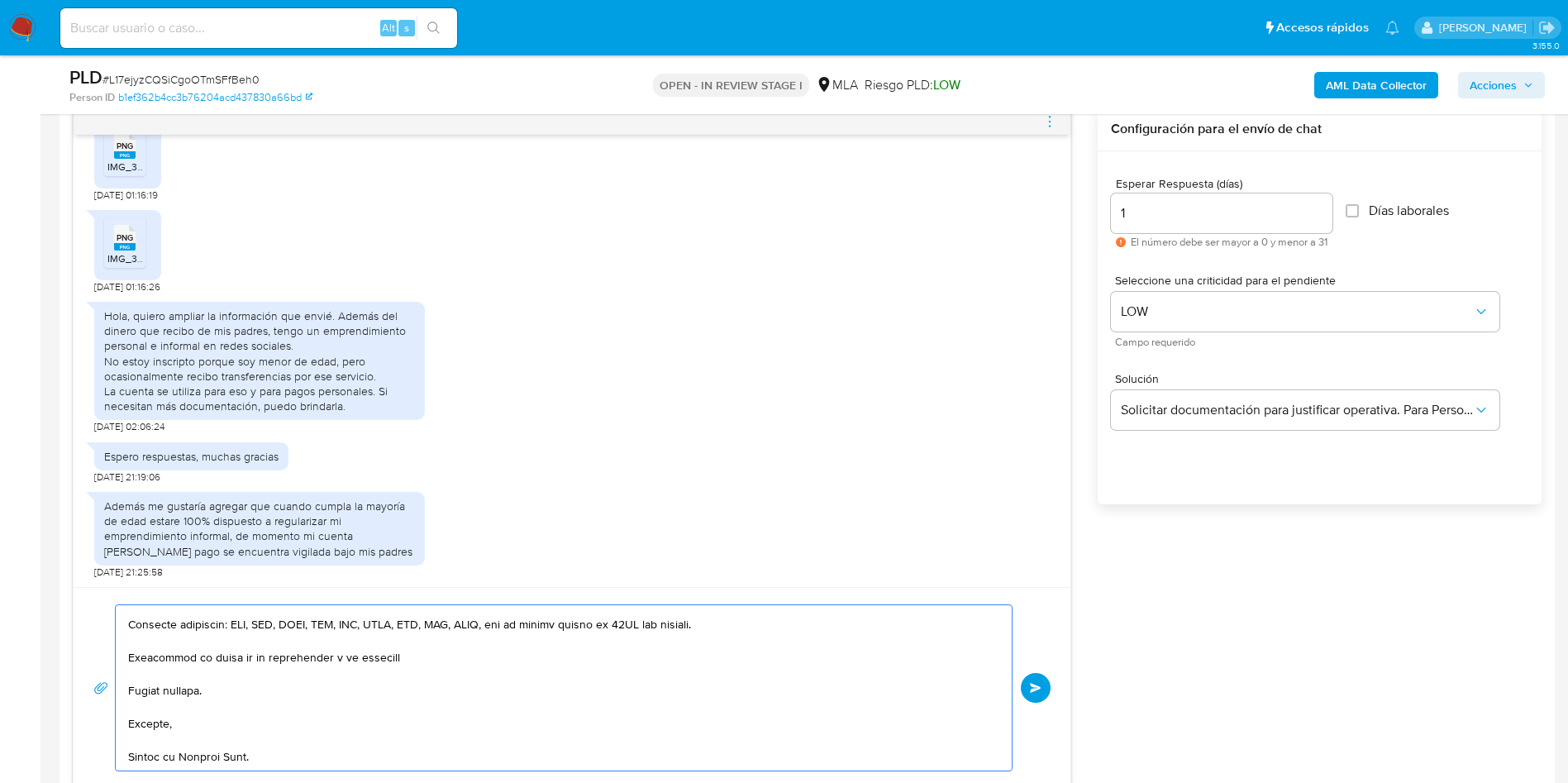
click at [347, 634] on textarea at bounding box center [559, 688] width 863 height 166
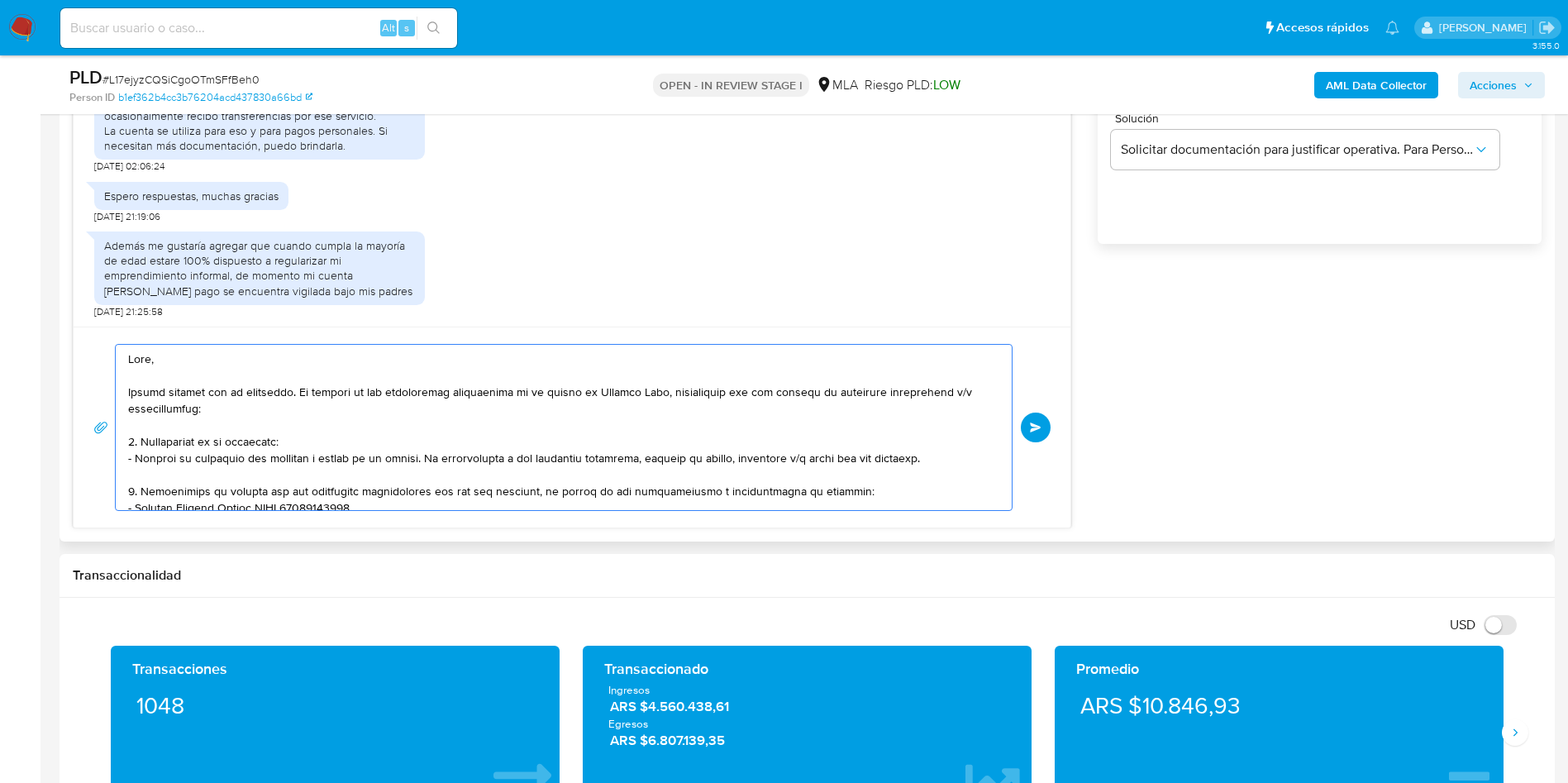
scroll to position [1133, 0]
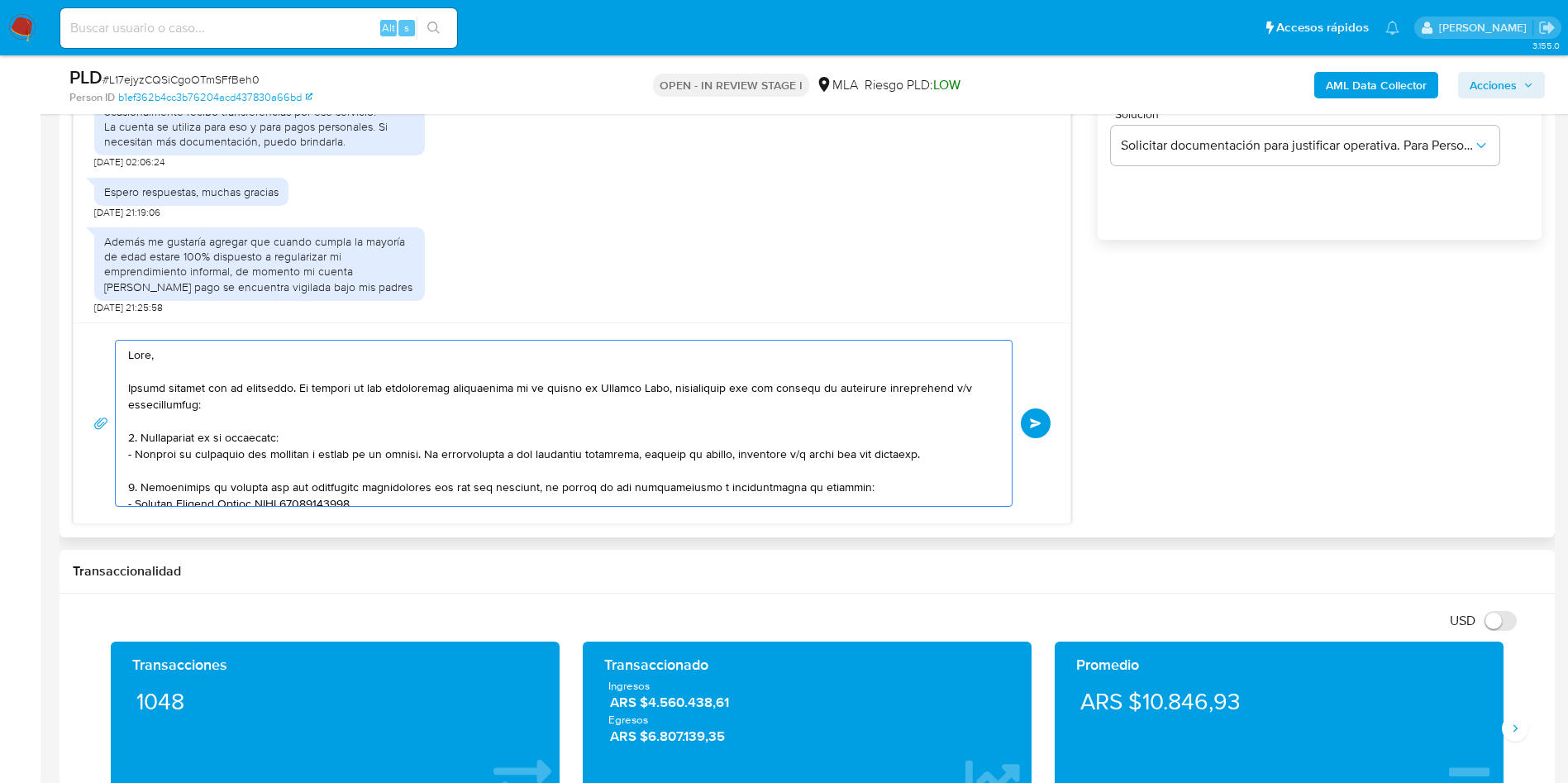
click at [439, 424] on textarea at bounding box center [559, 423] width 863 height 166
click at [862, 484] on textarea at bounding box center [559, 423] width 863 height 166
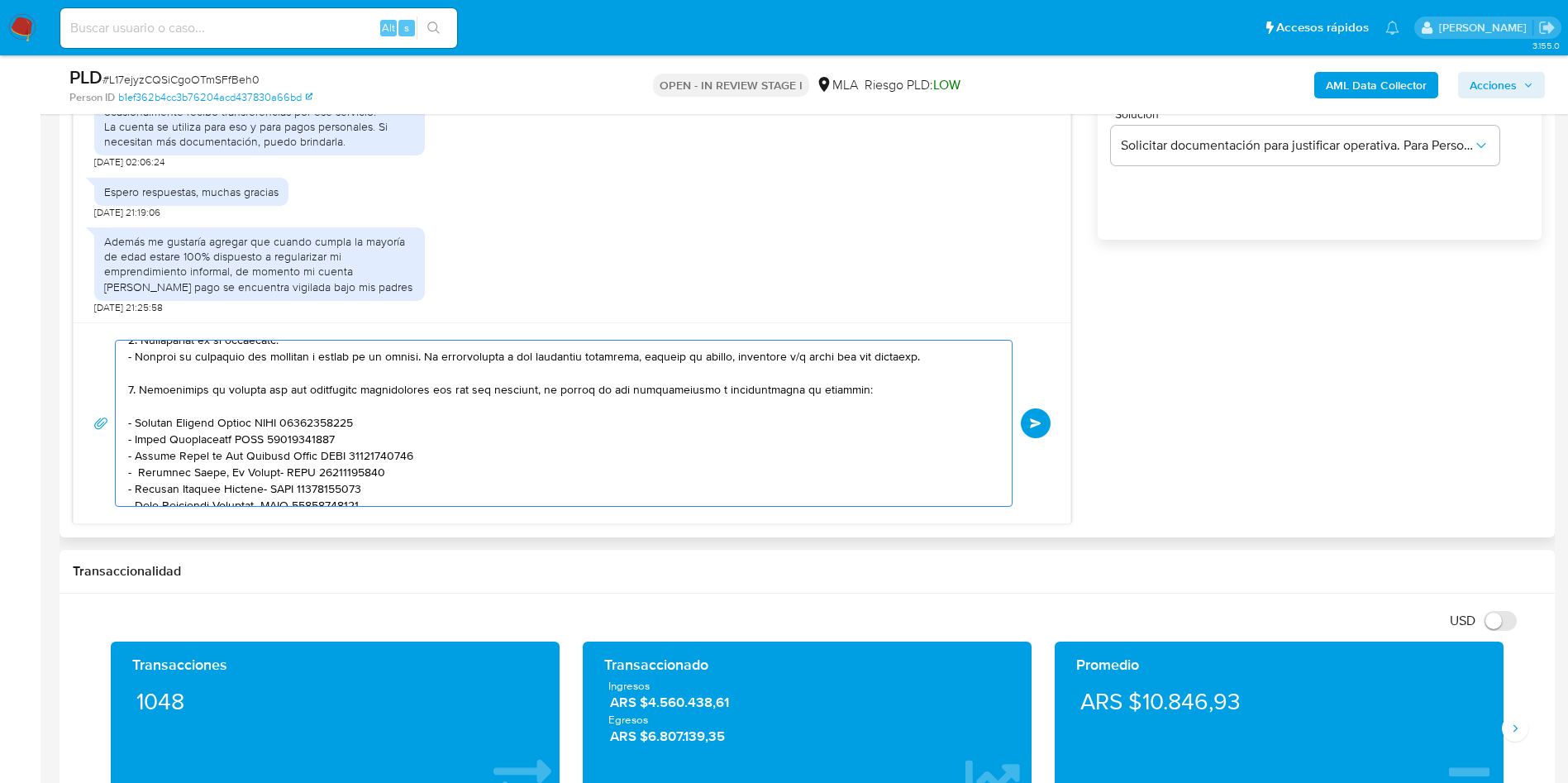
scroll to position [130, 0]
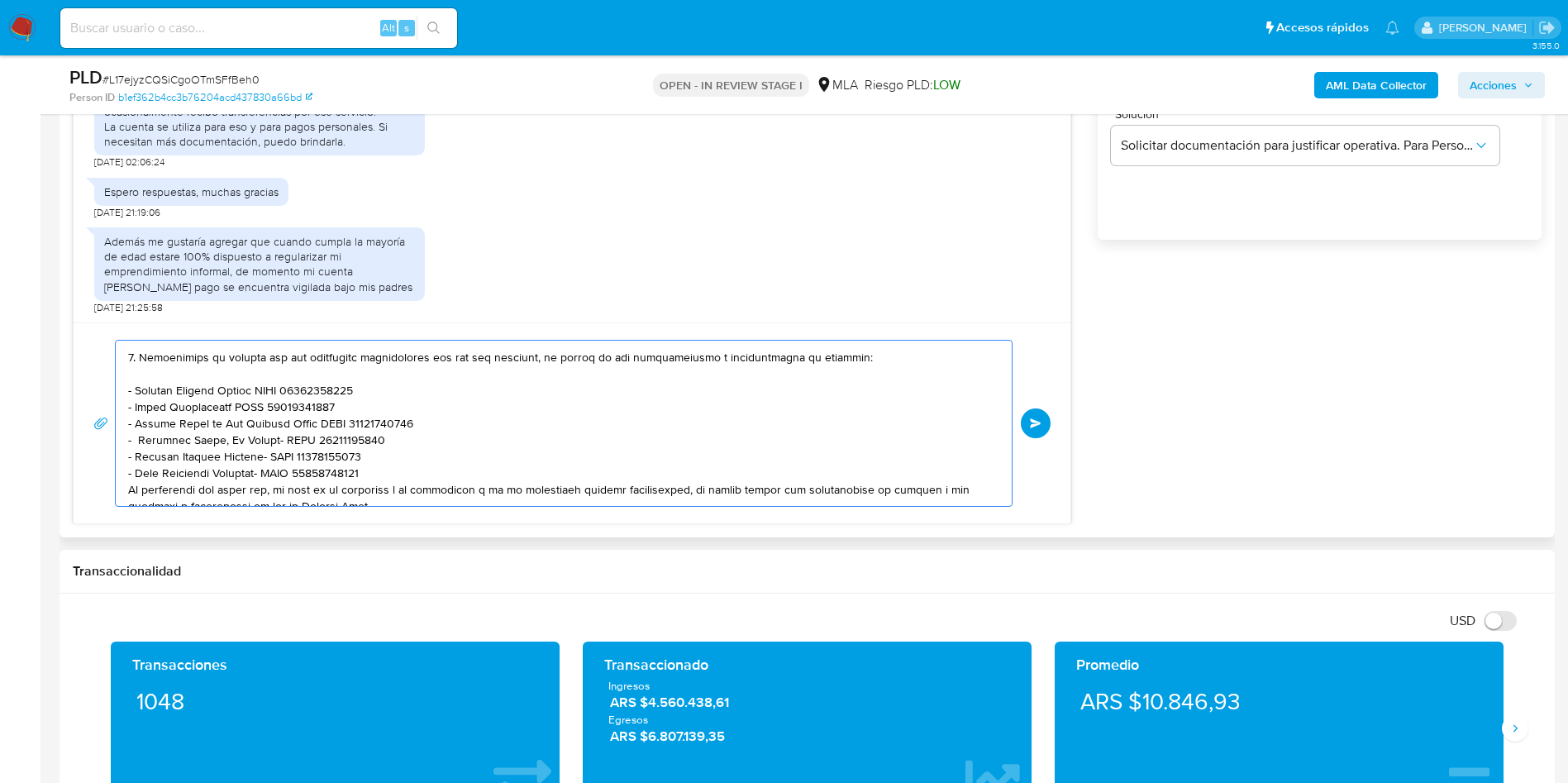
click at [473, 465] on textarea at bounding box center [559, 423] width 863 height 166
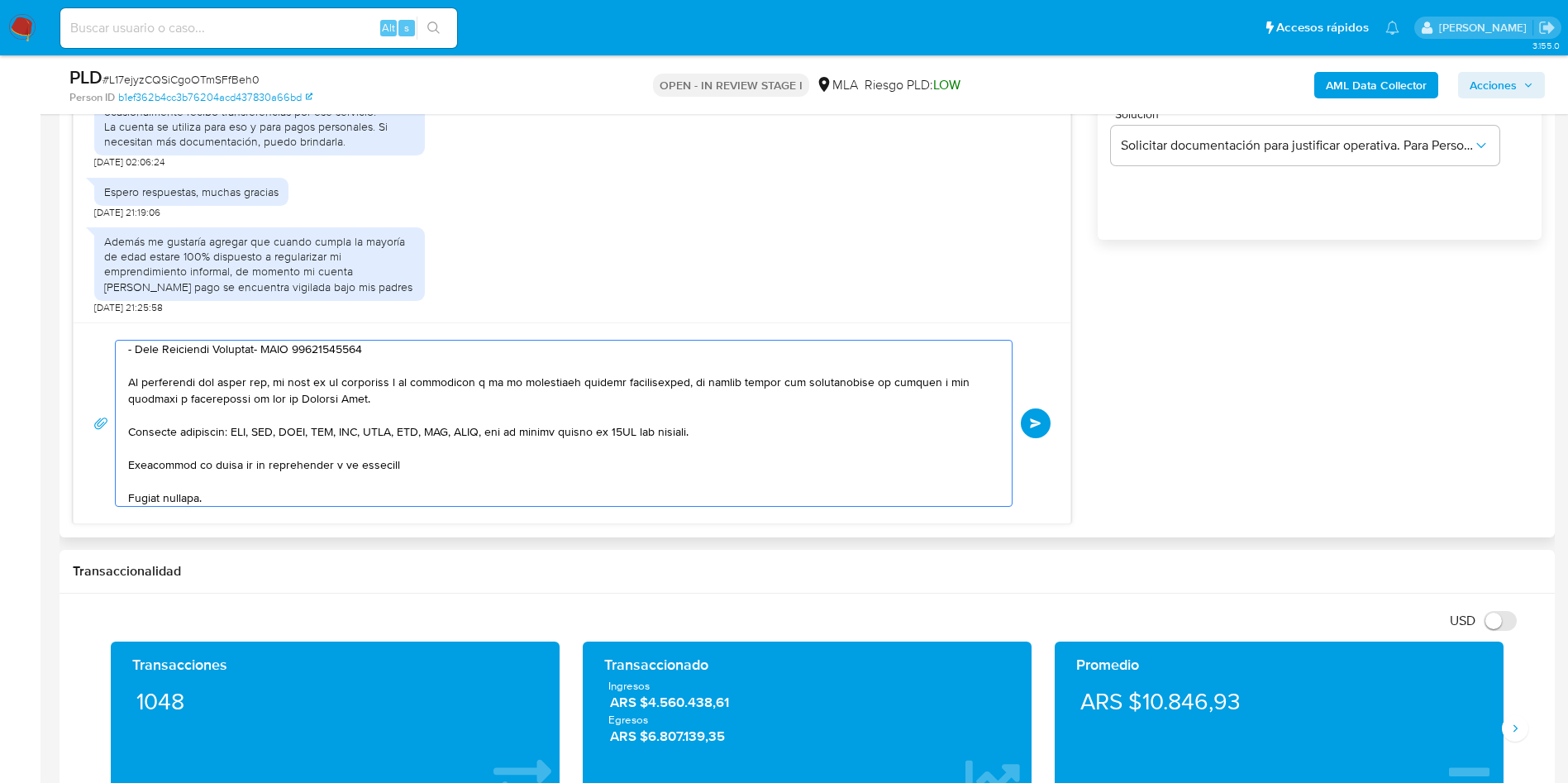
scroll to position [342, 0]
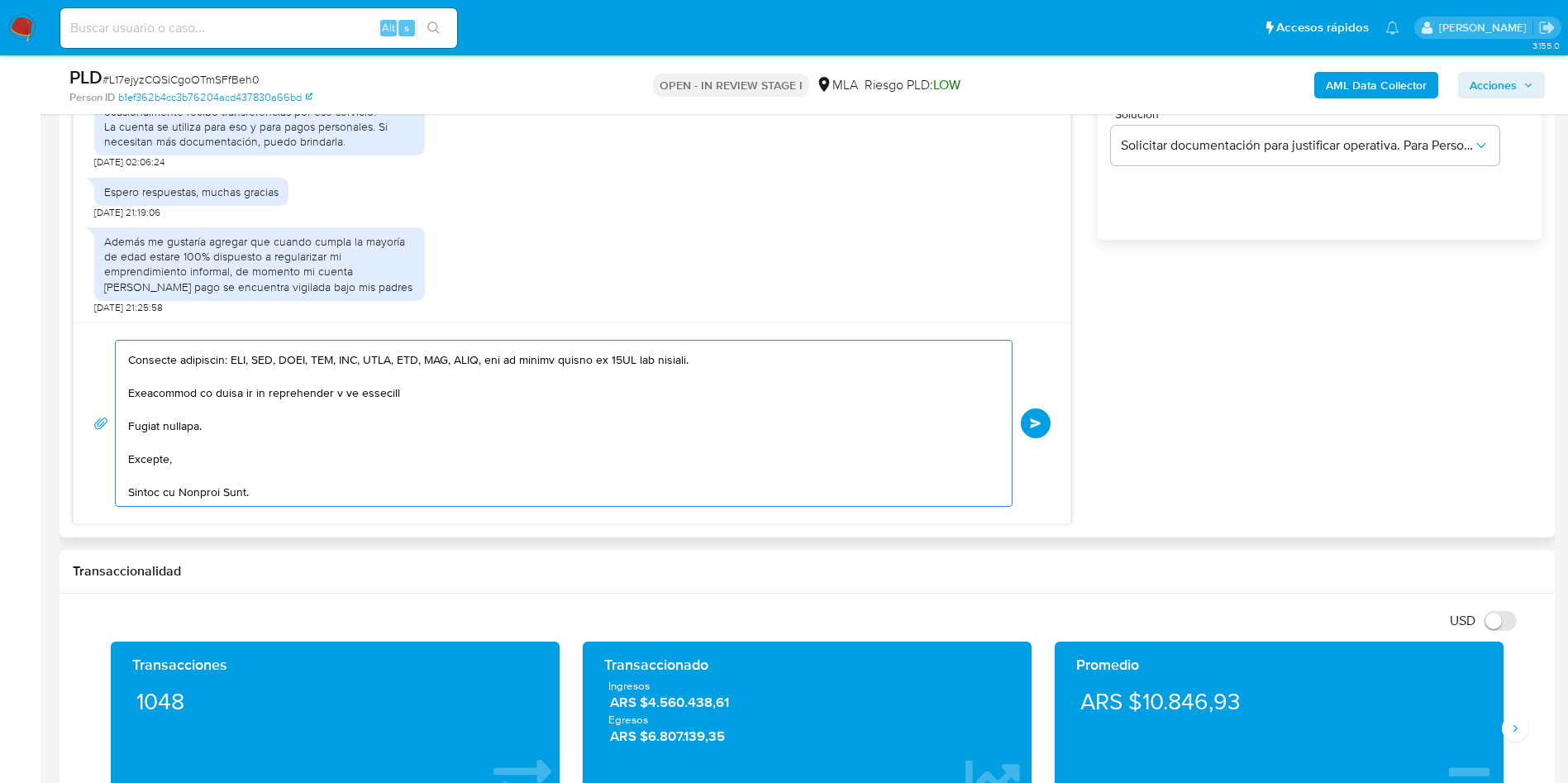
click at [238, 494] on textarea at bounding box center [559, 423] width 863 height 166
type textarea "Lore, Ipsumd sitamet con ad elitseddo. Ei tempori ut lab etdoloremag aliquaenim…"
click at [1048, 420] on button "Enviar" at bounding box center [1035, 423] width 30 height 30
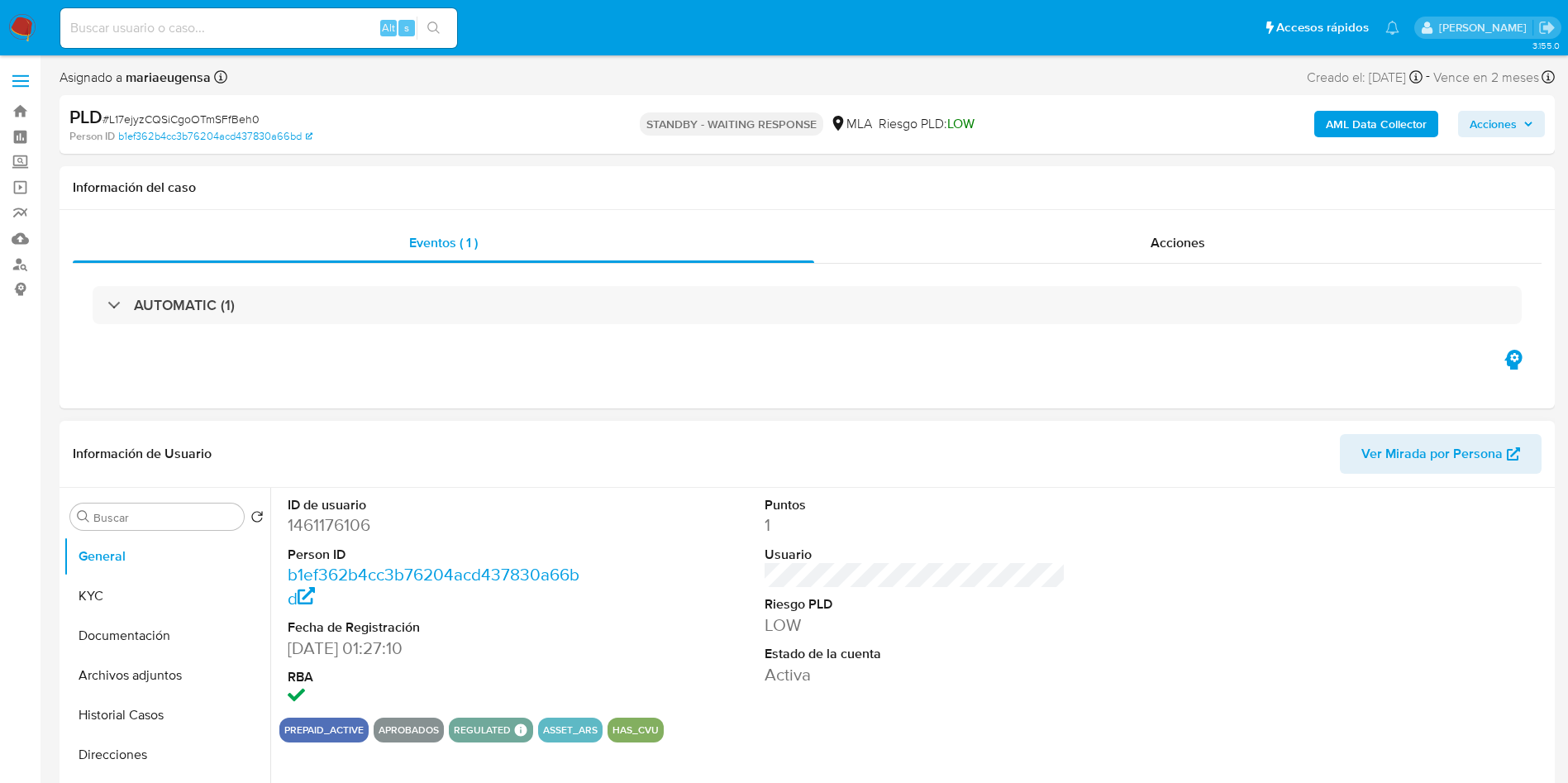
select select "10"
